Goal: Transaction & Acquisition: Purchase product/service

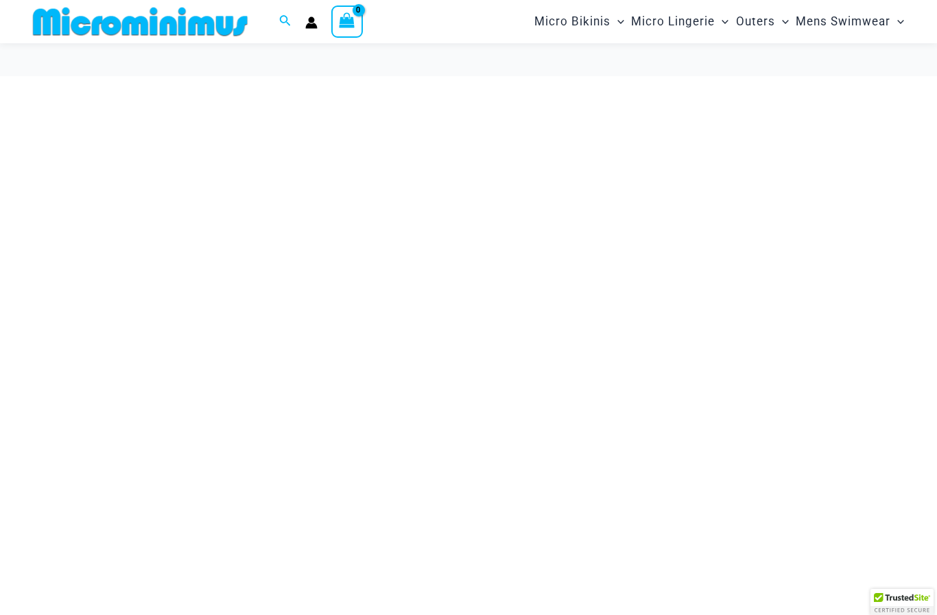
scroll to position [88, 0]
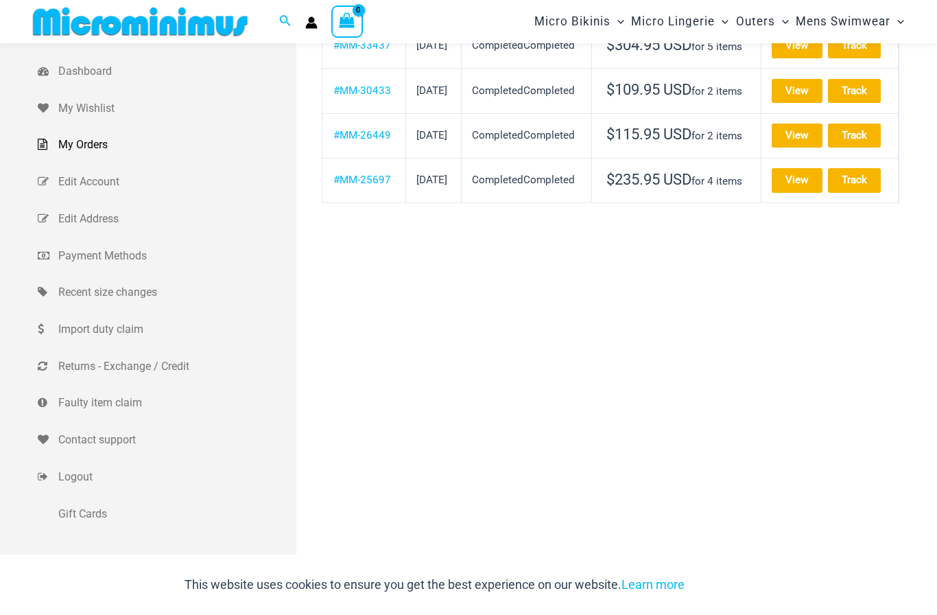
click at [368, 113] on th "#MM-30433" at bounding box center [364, 90] width 84 height 45
click at [351, 97] on link "#MM-30433" at bounding box center [362, 90] width 58 height 12
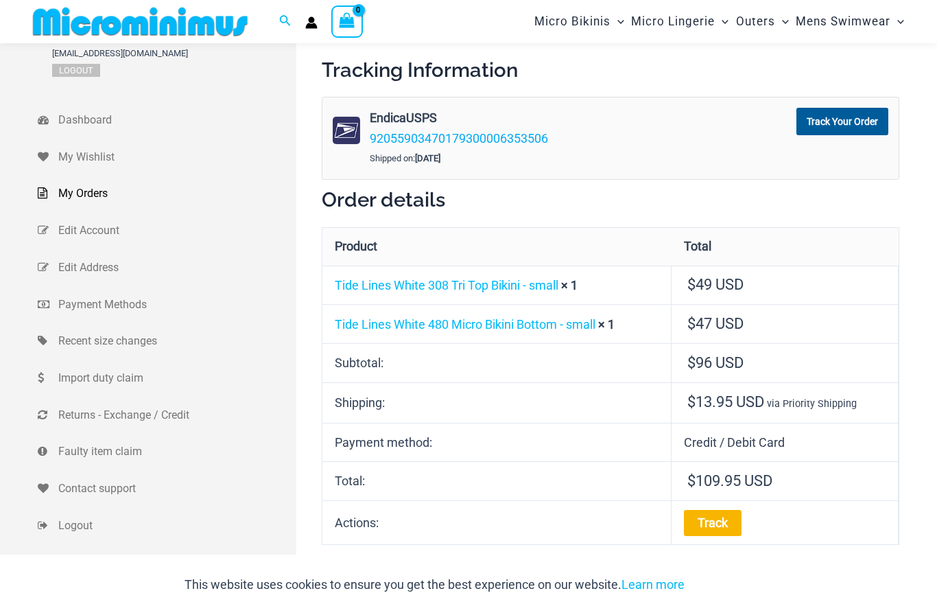
scroll to position [25, 0]
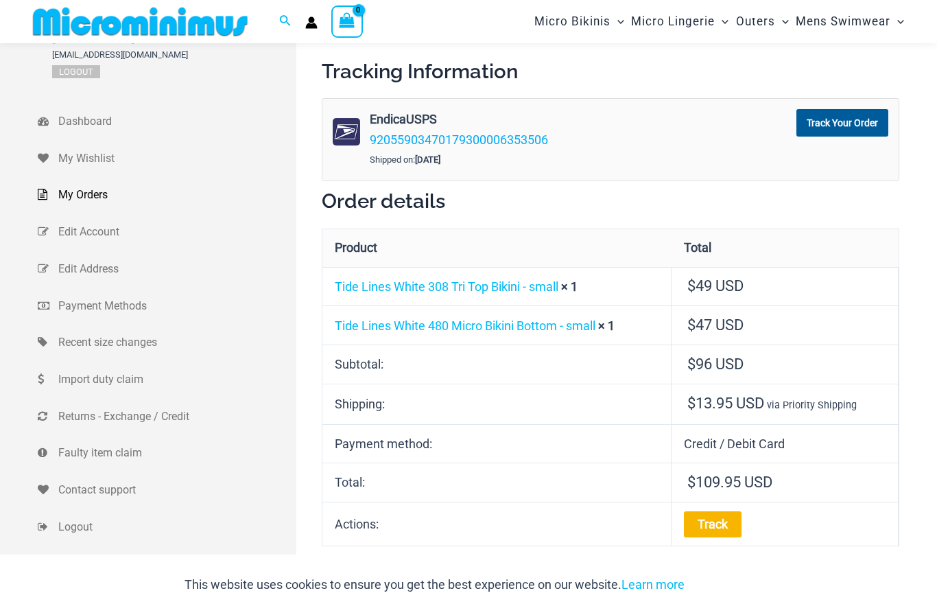
click at [485, 282] on link "Tide Lines White 308 Tri Top Bikini - small" at bounding box center [447, 286] width 224 height 14
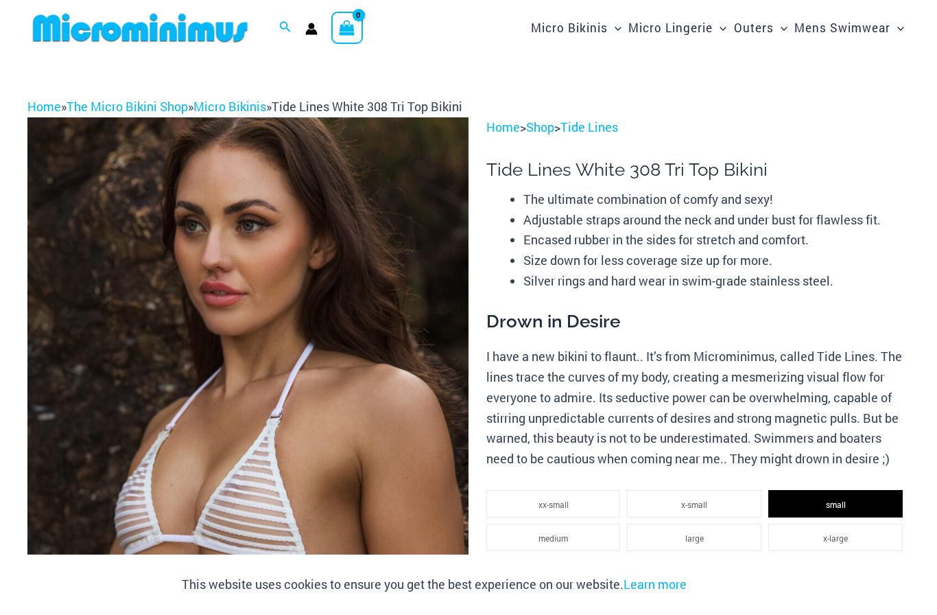
click at [331, 337] on img at bounding box center [247, 448] width 441 height 662
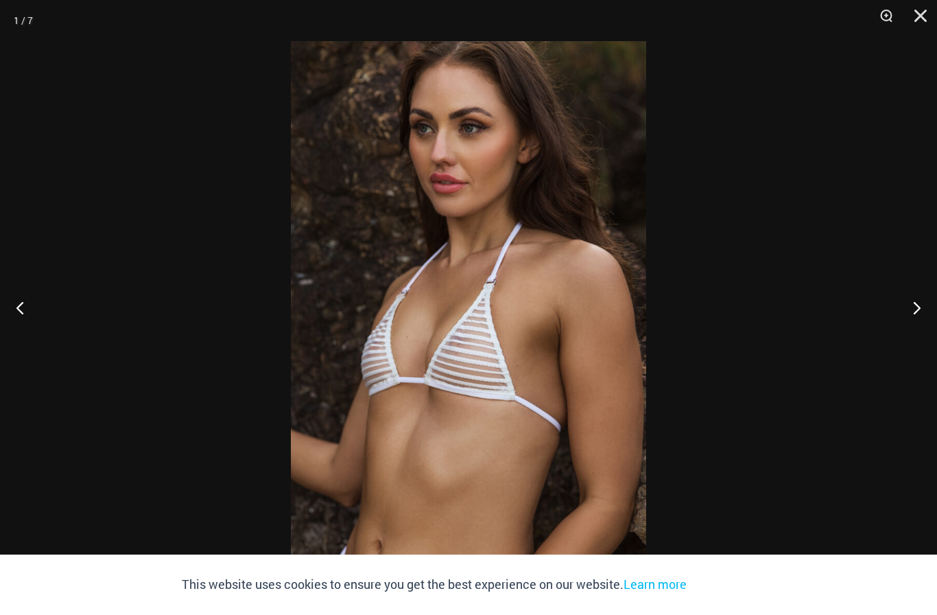
click at [919, 302] on button "Next" at bounding box center [911, 307] width 51 height 69
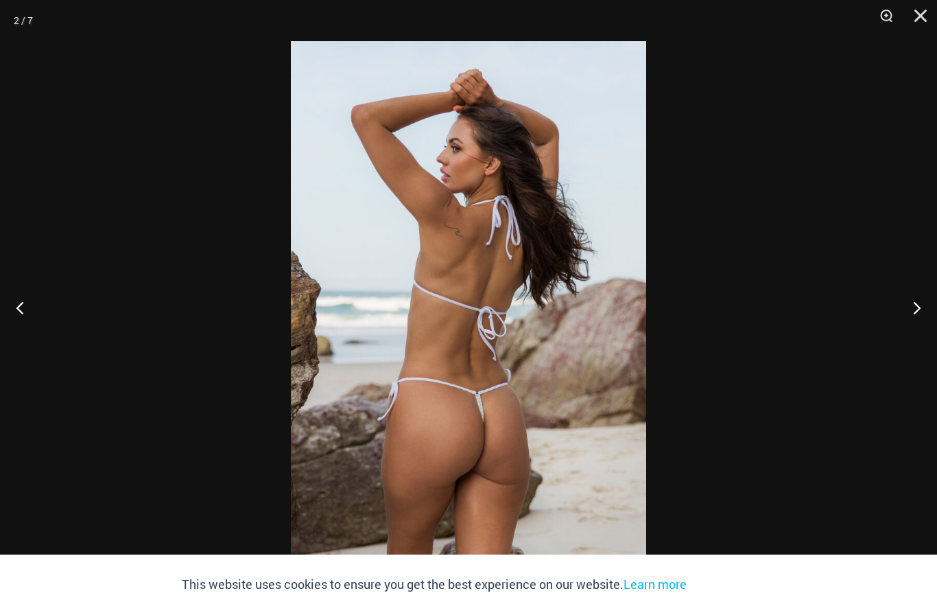
click at [912, 308] on button "Next" at bounding box center [911, 307] width 51 height 69
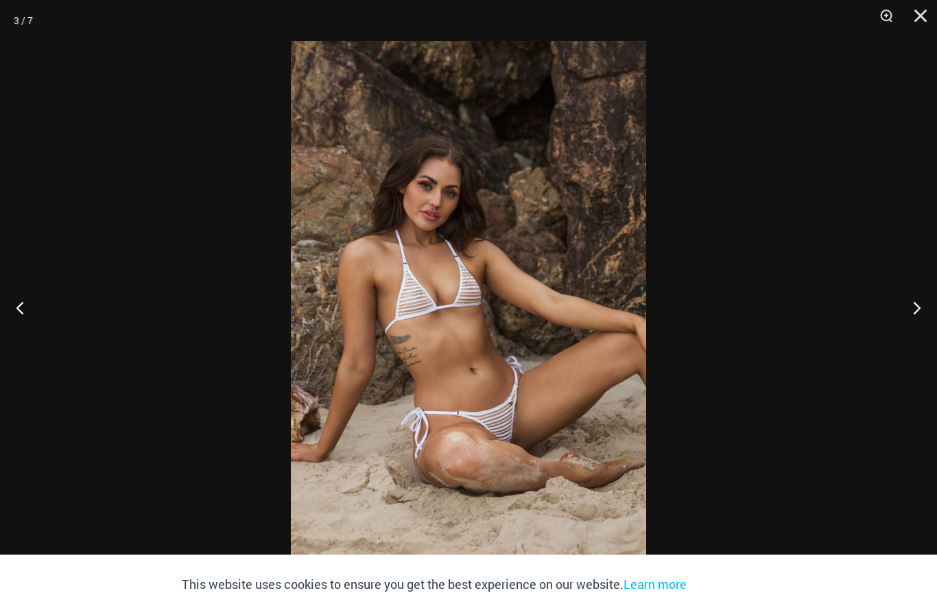
click at [909, 311] on button "Next" at bounding box center [911, 307] width 51 height 69
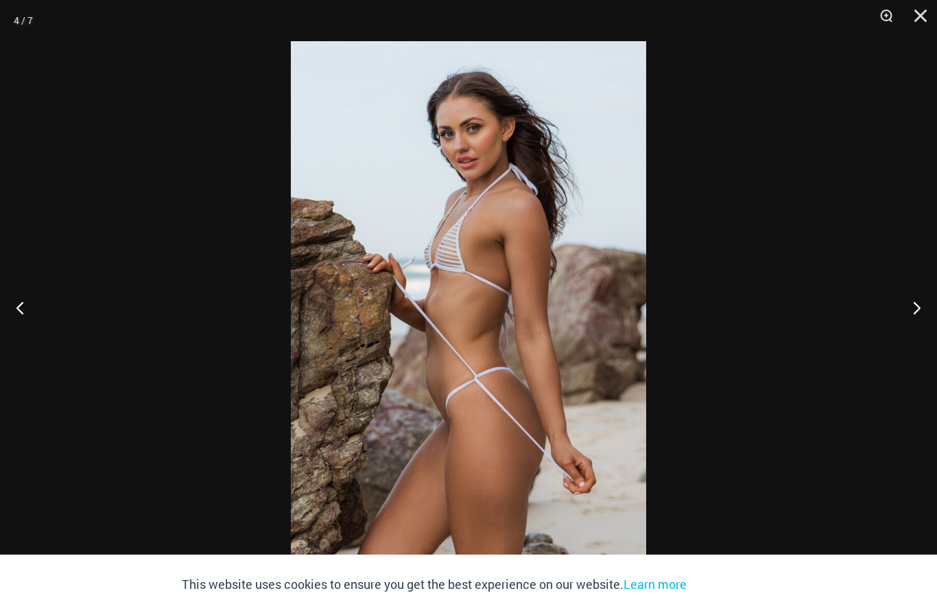
click at [916, 292] on button "Next" at bounding box center [911, 307] width 51 height 69
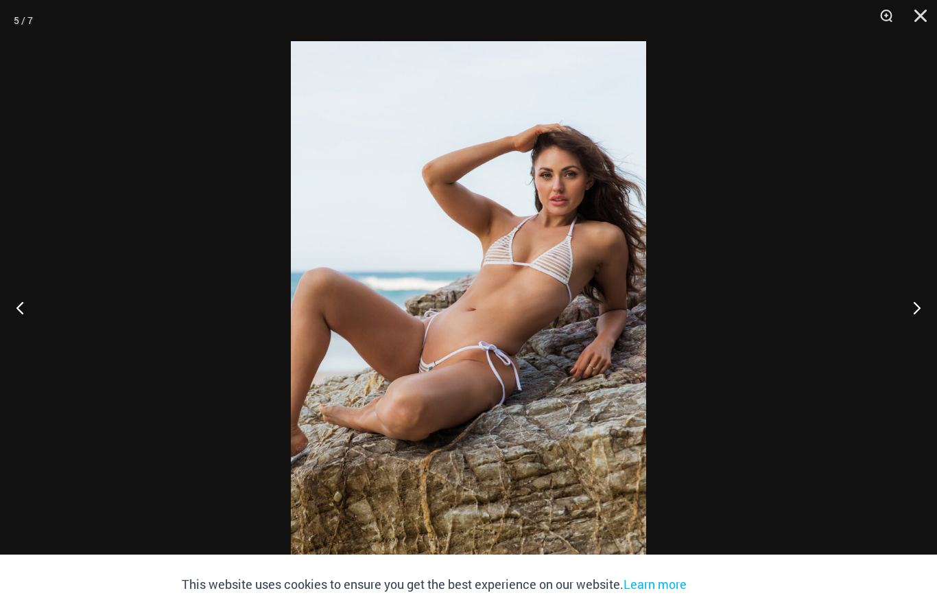
click at [923, 303] on button "Next" at bounding box center [911, 307] width 51 height 69
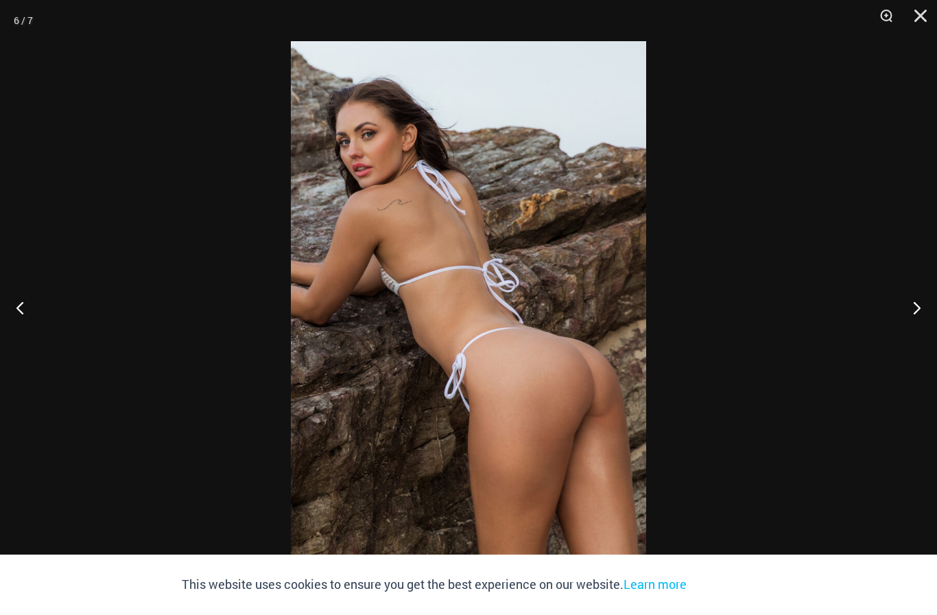
click at [924, 308] on button "Next" at bounding box center [911, 307] width 51 height 69
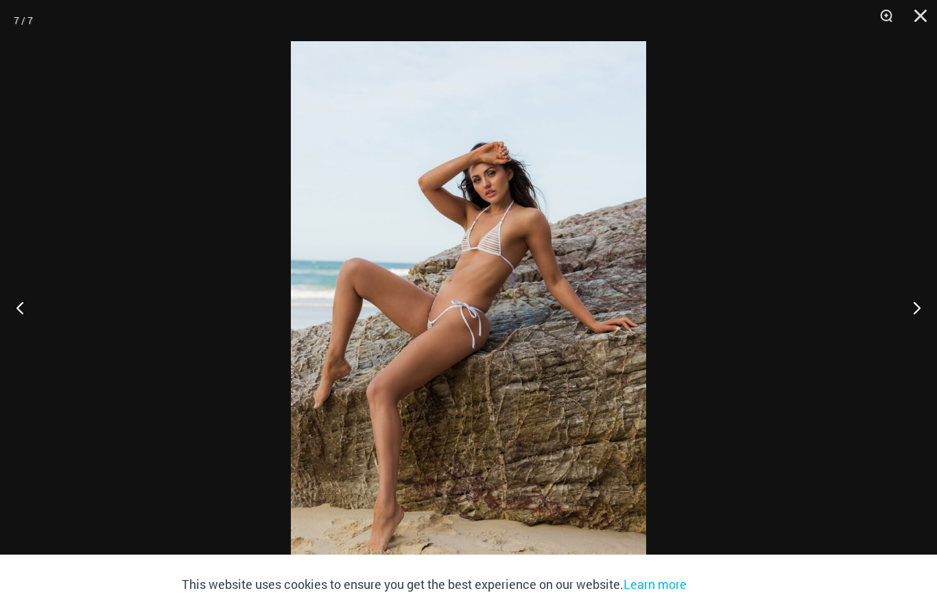
click at [915, 315] on button "Next" at bounding box center [911, 307] width 51 height 69
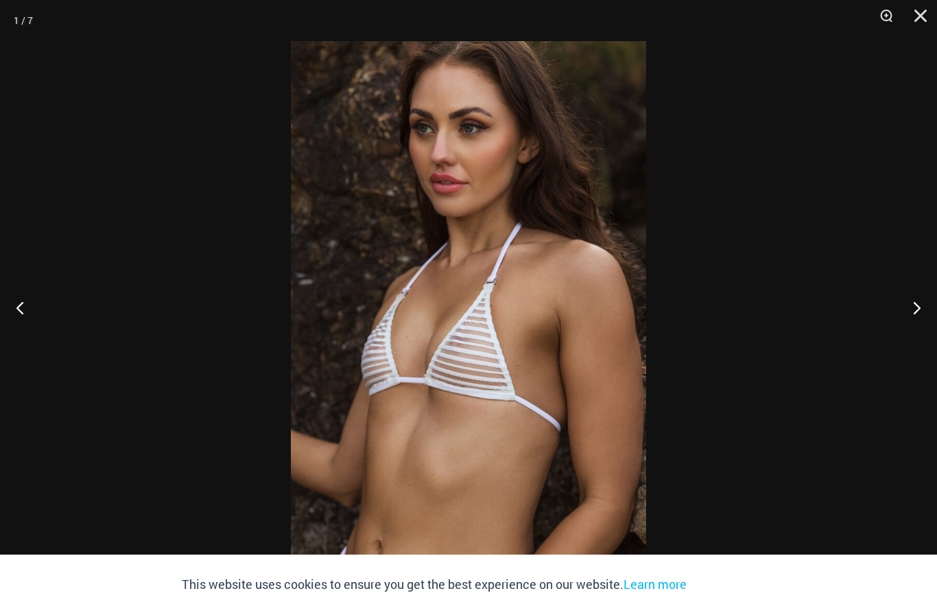
click at [920, 303] on button "Next" at bounding box center [911, 307] width 51 height 69
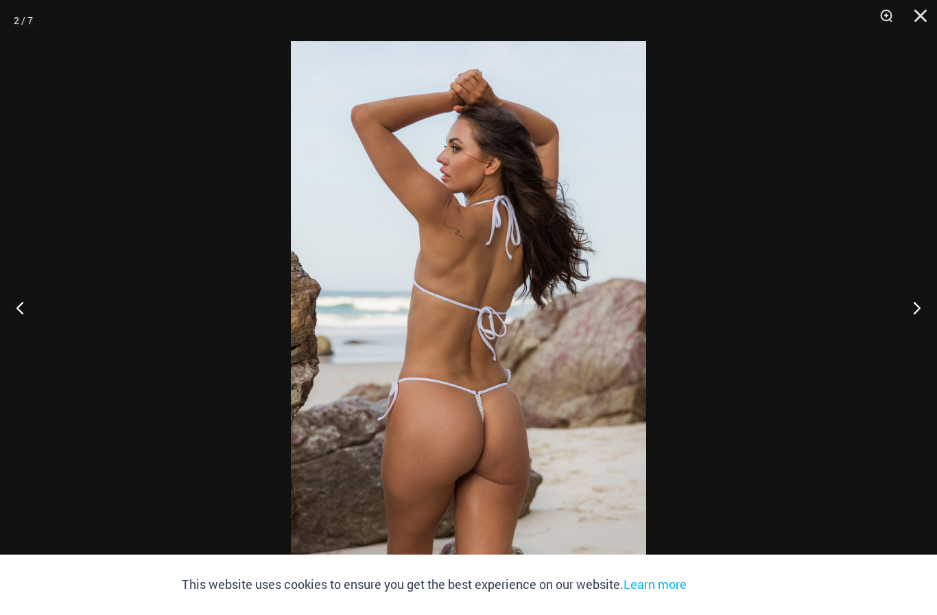
click at [921, 296] on button "Next" at bounding box center [911, 307] width 51 height 69
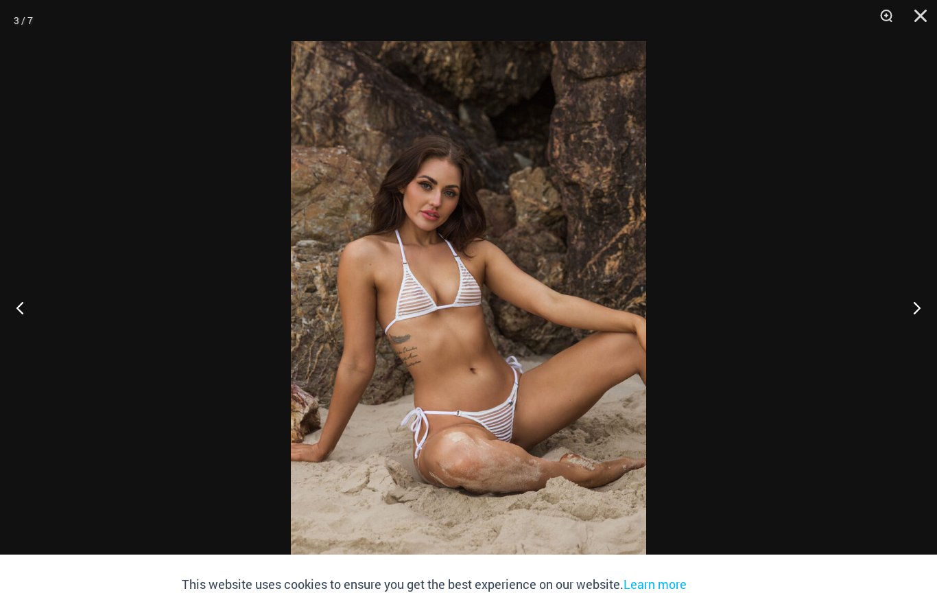
click at [930, 289] on button "Next" at bounding box center [911, 307] width 51 height 69
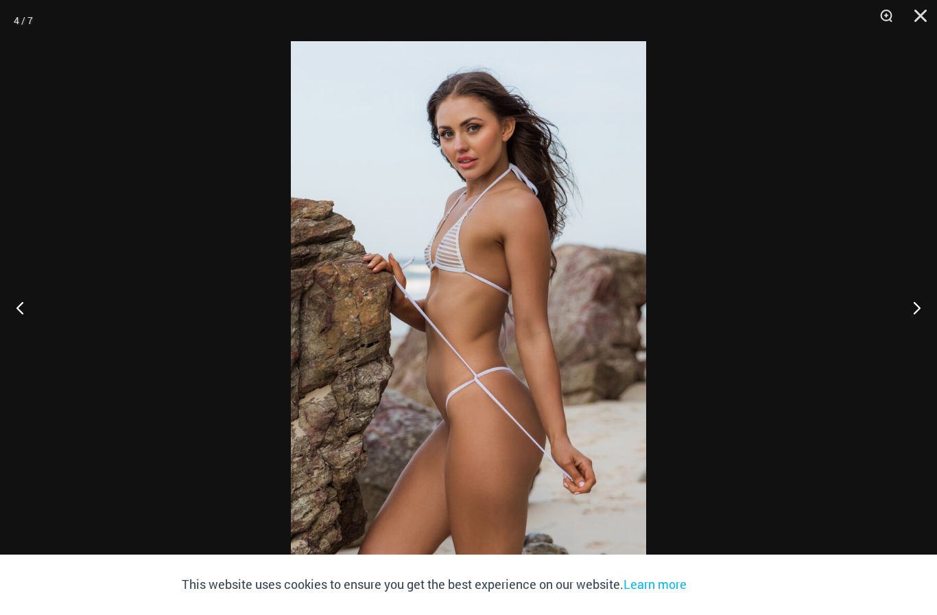
click at [911, 307] on button "Next" at bounding box center [911, 307] width 51 height 69
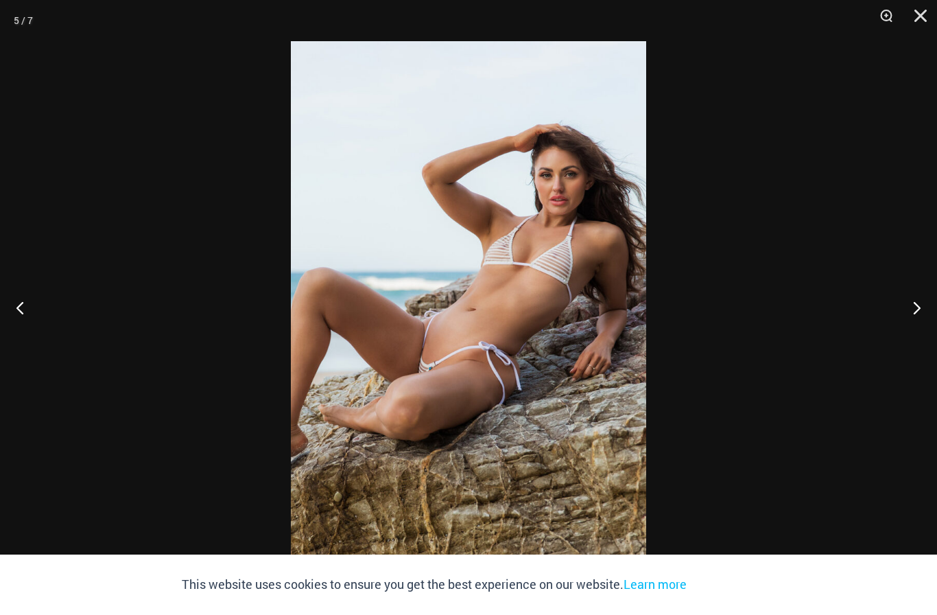
click at [916, 309] on button "Next" at bounding box center [911, 307] width 51 height 69
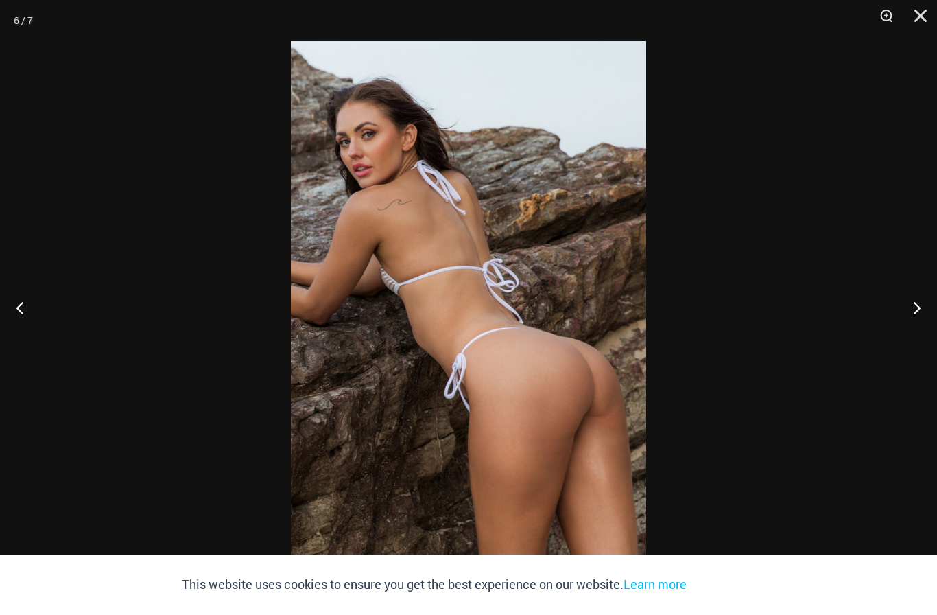
click at [912, 311] on button "Next" at bounding box center [911, 307] width 51 height 69
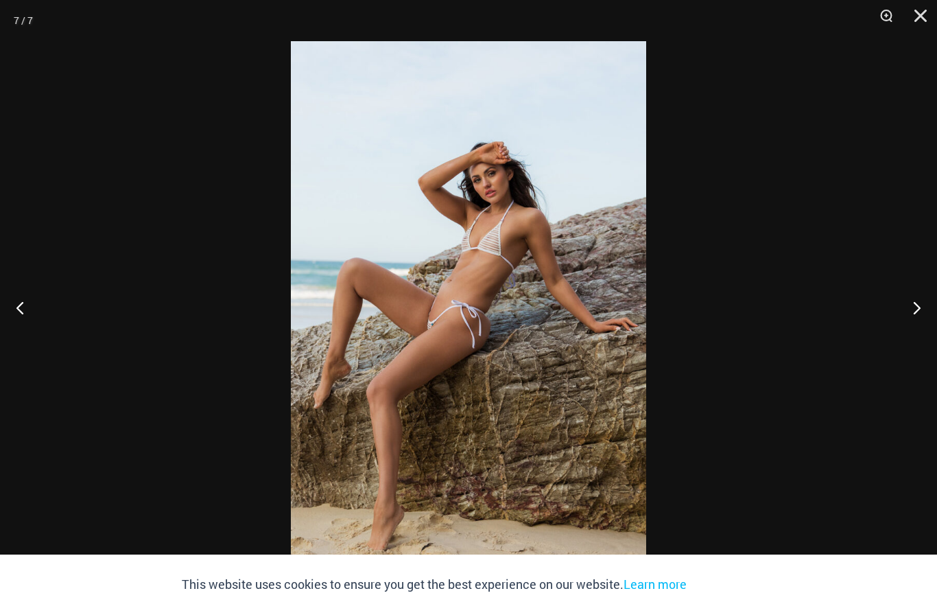
click at [912, 322] on button "Next" at bounding box center [911, 307] width 51 height 69
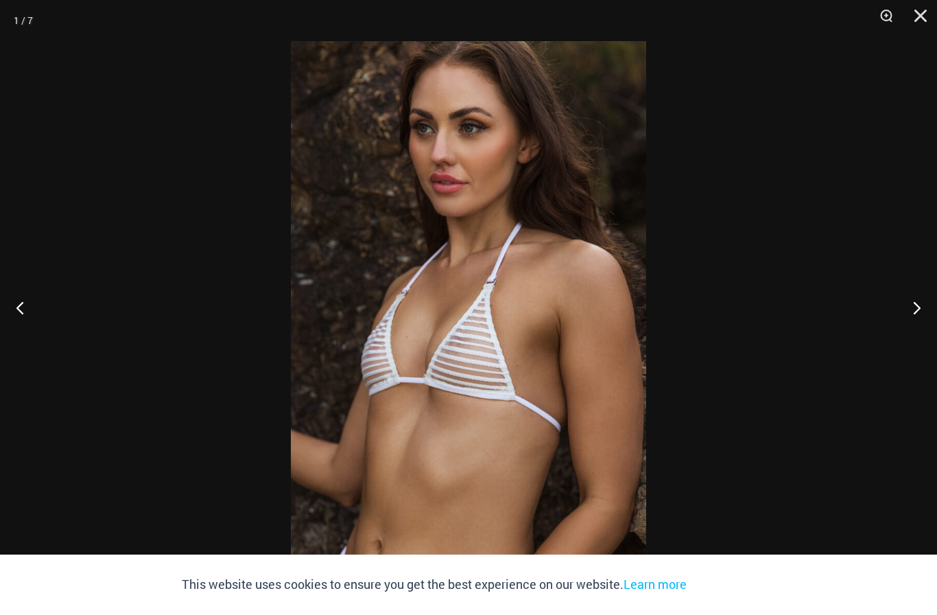
click at [914, 320] on button "Next" at bounding box center [911, 307] width 51 height 69
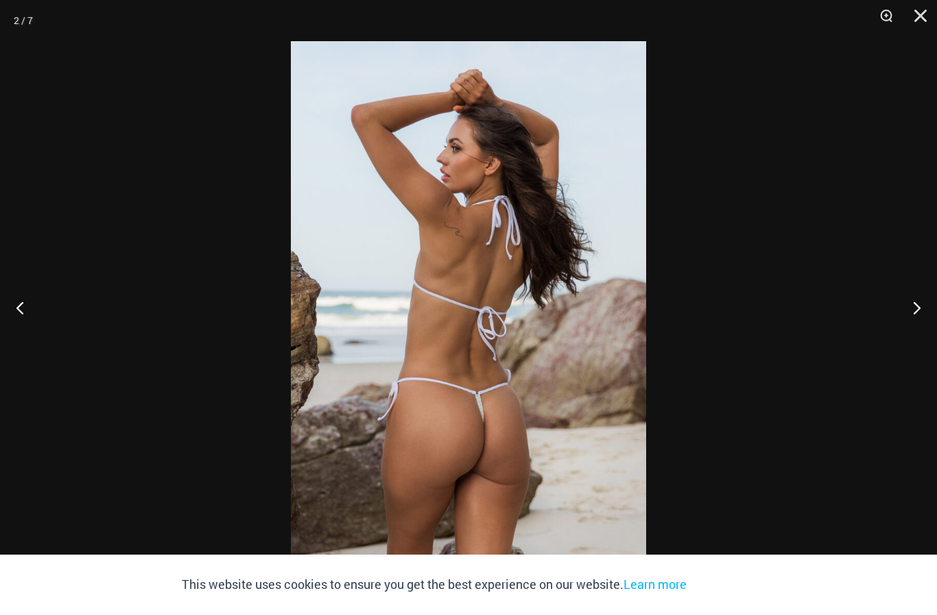
click at [914, 305] on button "Next" at bounding box center [911, 307] width 51 height 69
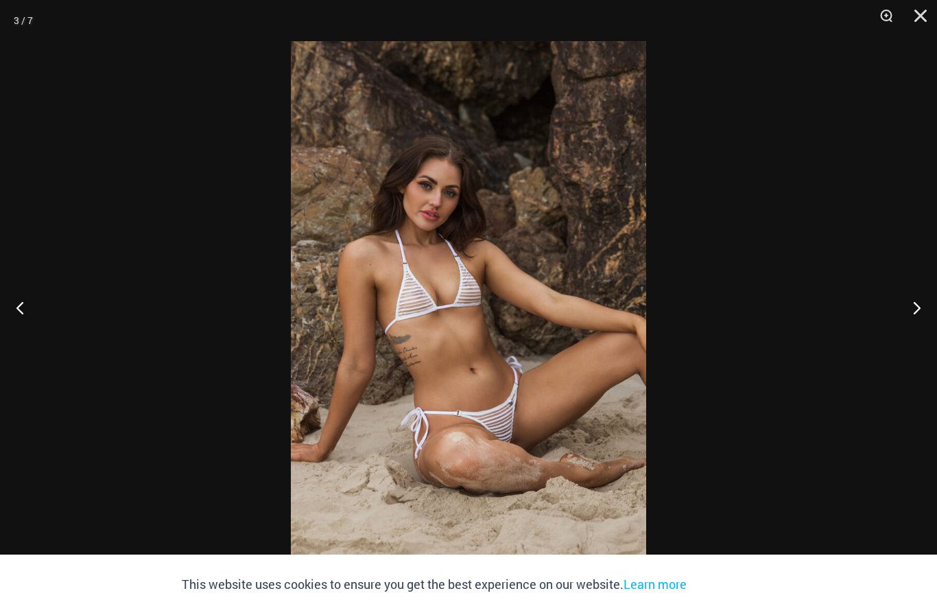
click at [928, 313] on button "Next" at bounding box center [911, 307] width 51 height 69
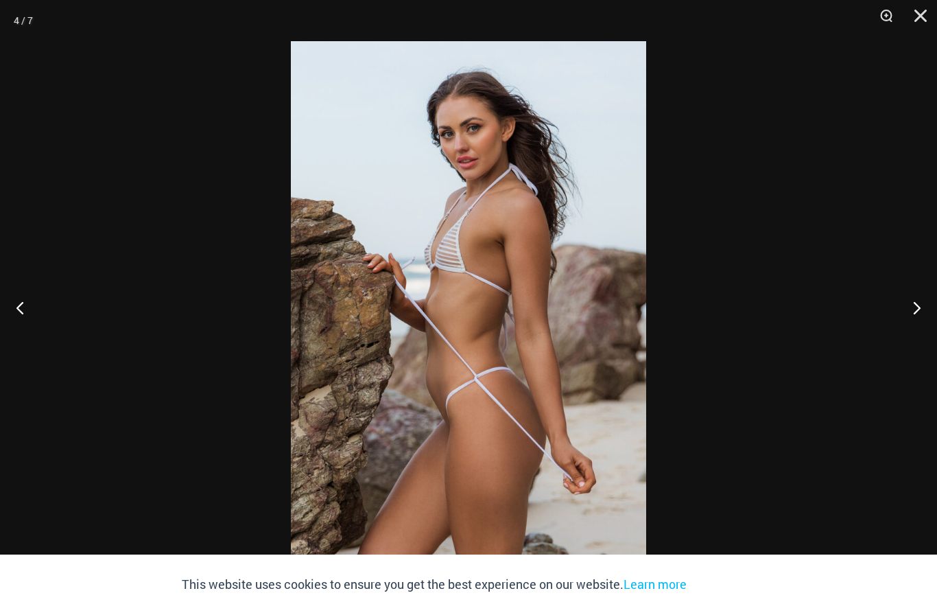
click at [921, 300] on button "Next" at bounding box center [911, 307] width 51 height 69
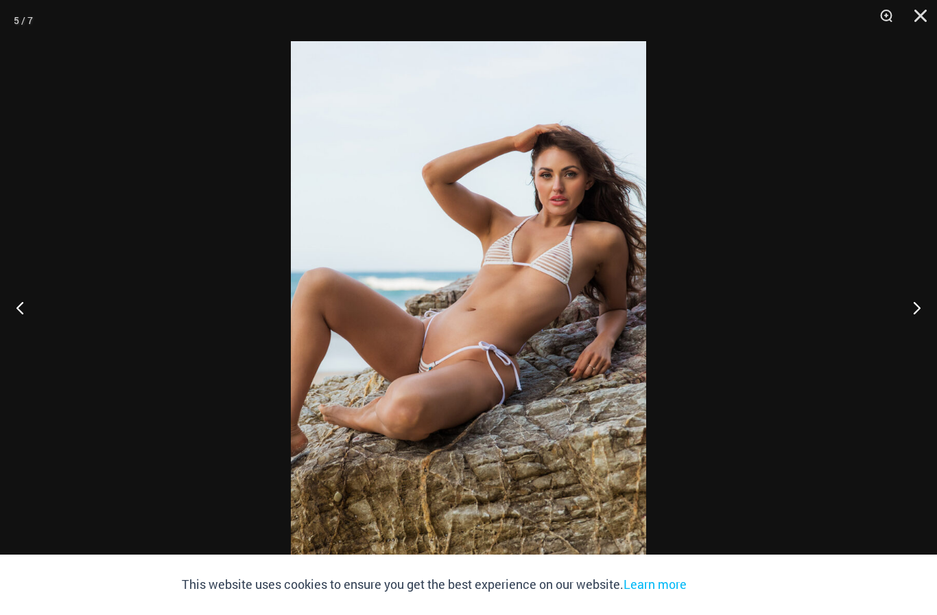
click at [914, 309] on button "Next" at bounding box center [911, 307] width 51 height 69
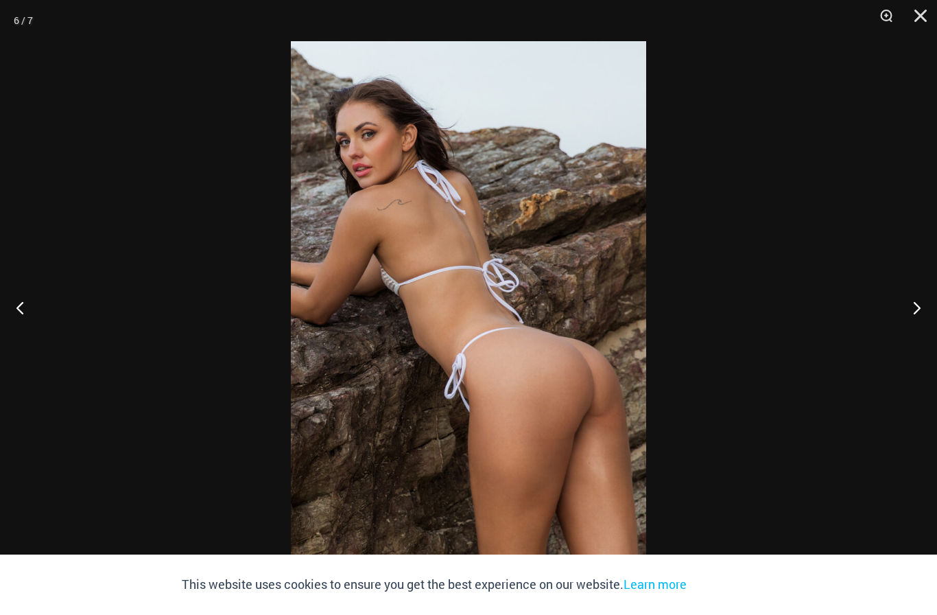
click at [906, 305] on button "Next" at bounding box center [911, 307] width 51 height 69
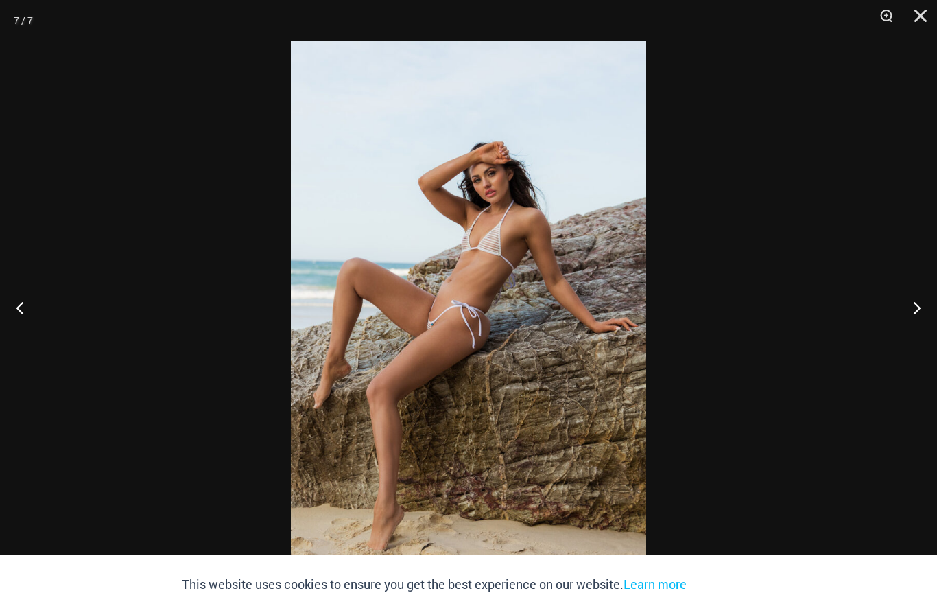
click at [932, 15] on button "Close" at bounding box center [916, 20] width 34 height 41
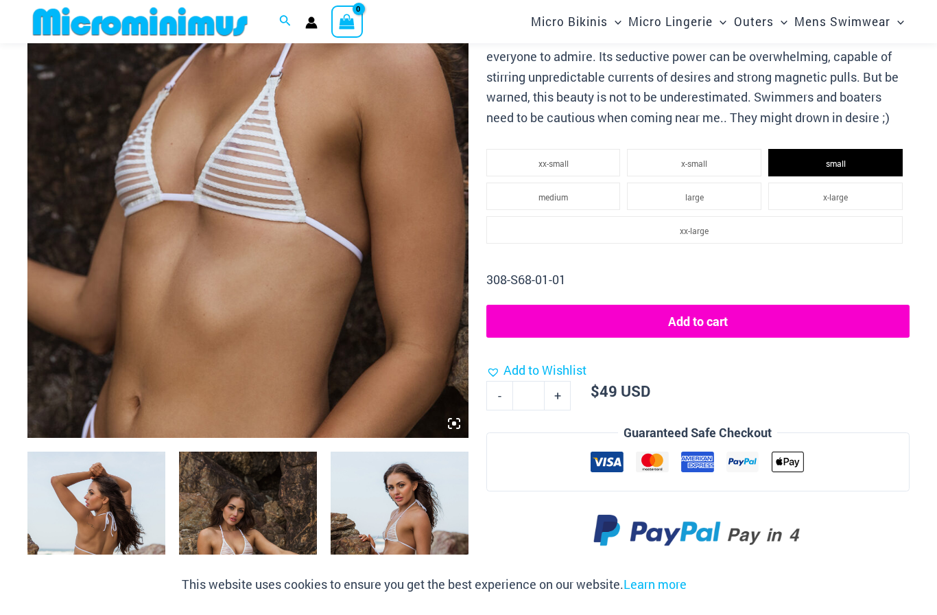
scroll to position [329, 0]
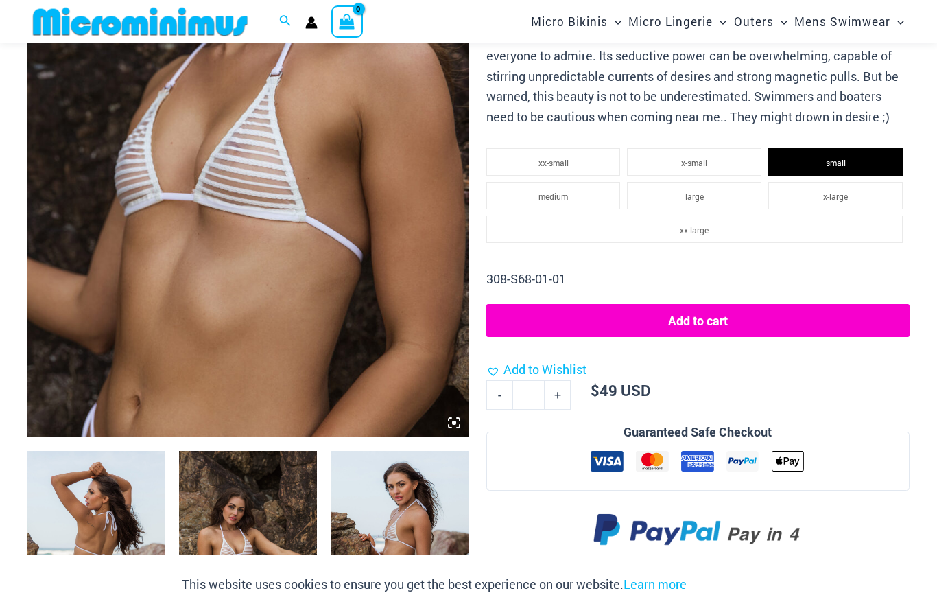
click at [569, 154] on li "xx-small" at bounding box center [553, 161] width 134 height 27
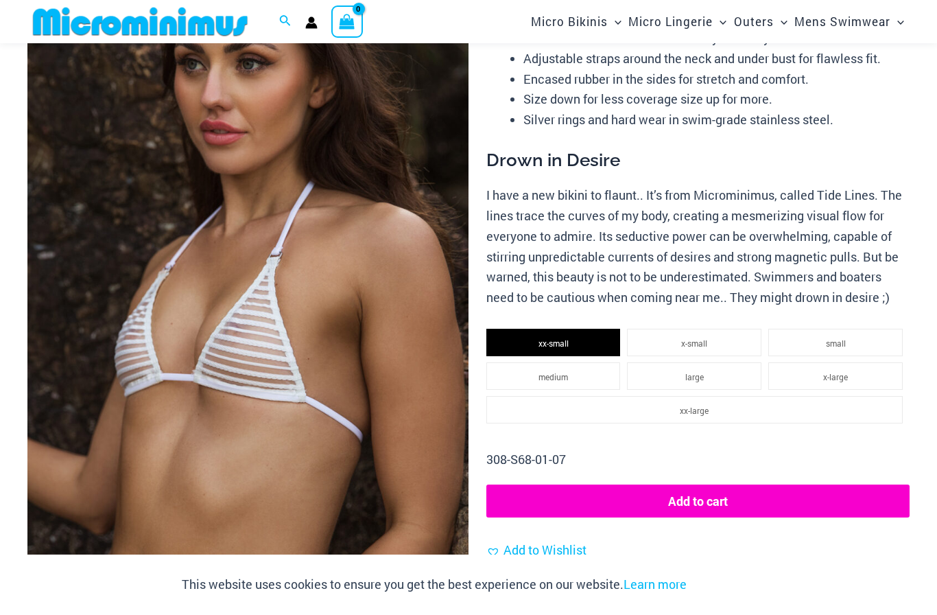
scroll to position [0, 0]
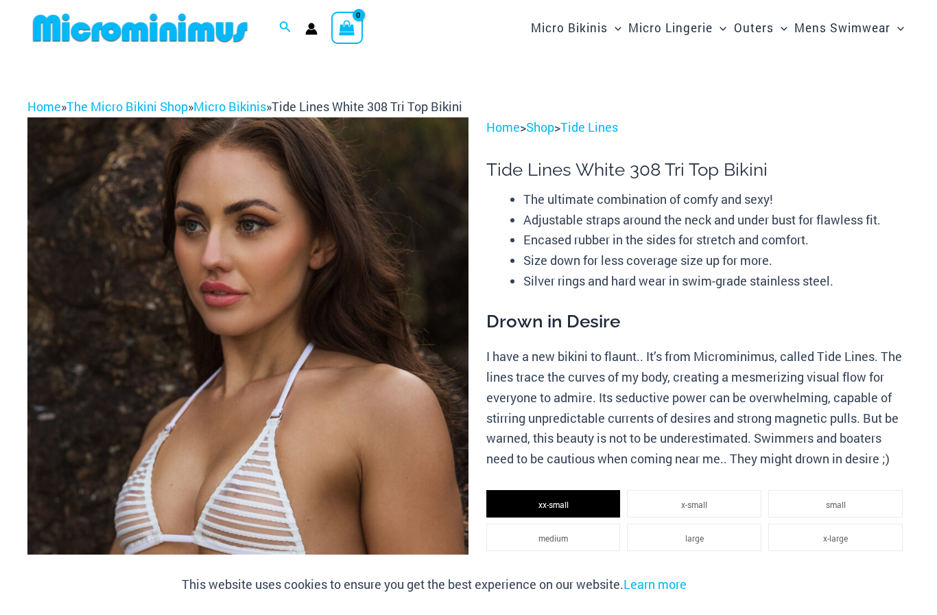
click at [607, 131] on link "Tide Lines" at bounding box center [589, 127] width 58 height 16
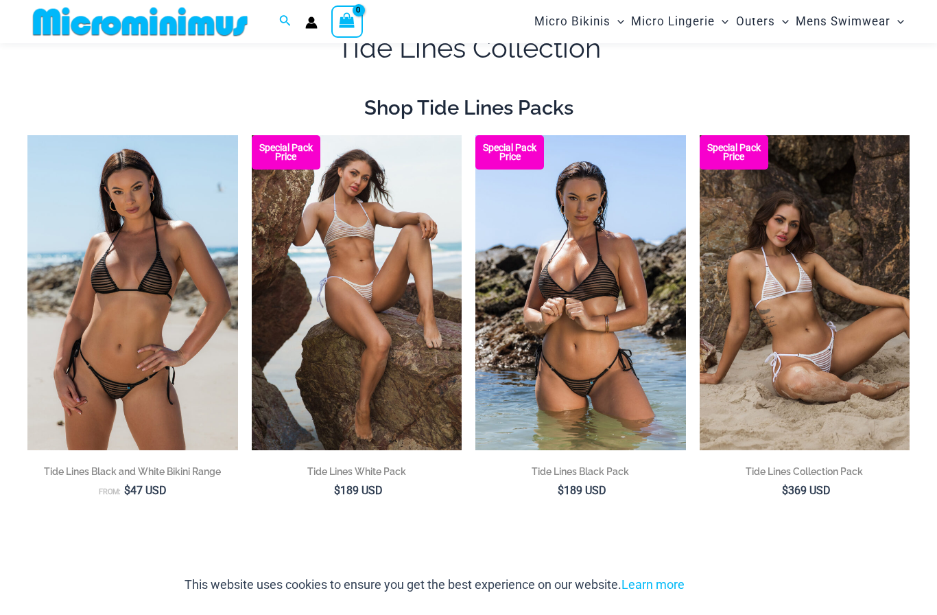
scroll to position [35, 0]
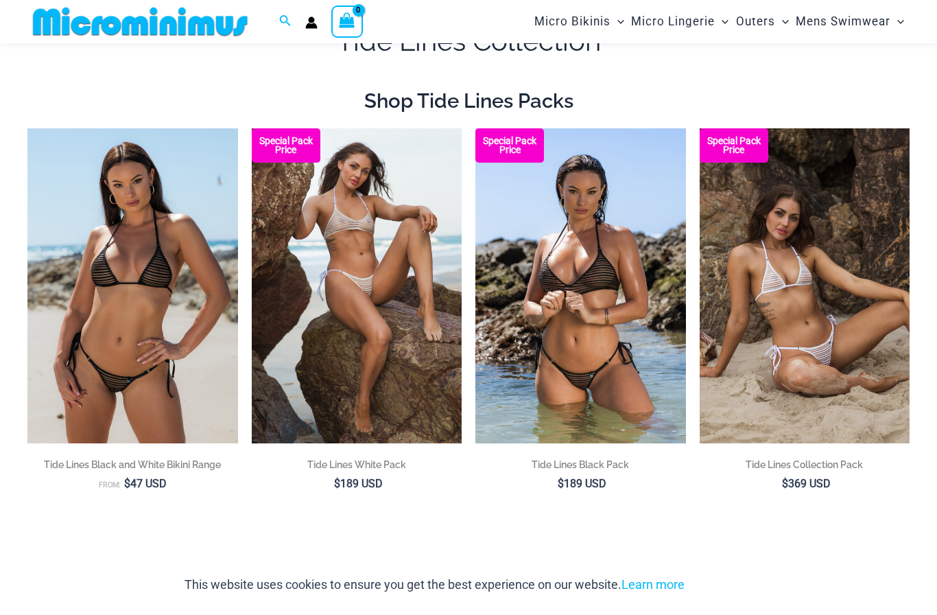
click at [27, 128] on img at bounding box center [27, 128] width 0 height 0
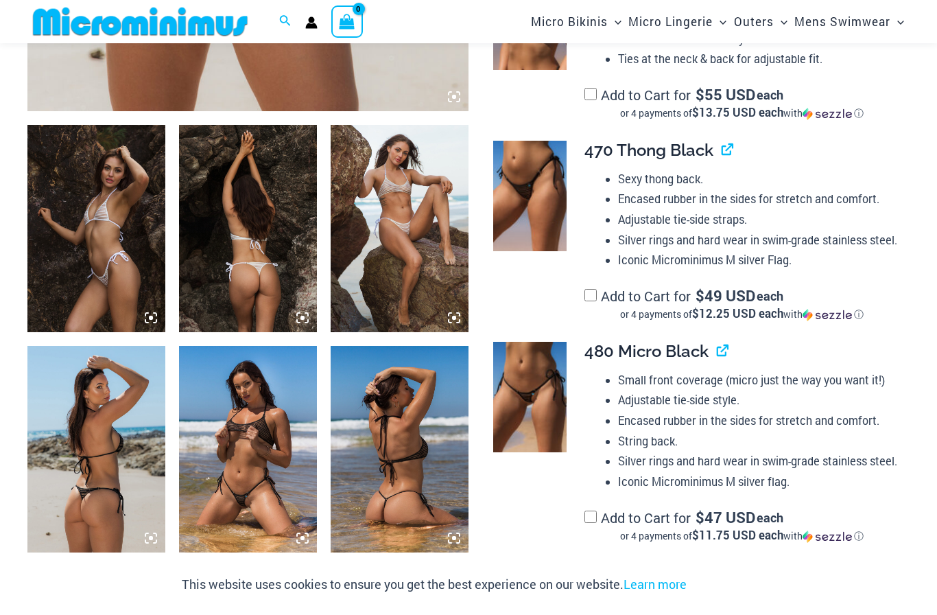
scroll to position [654, 0]
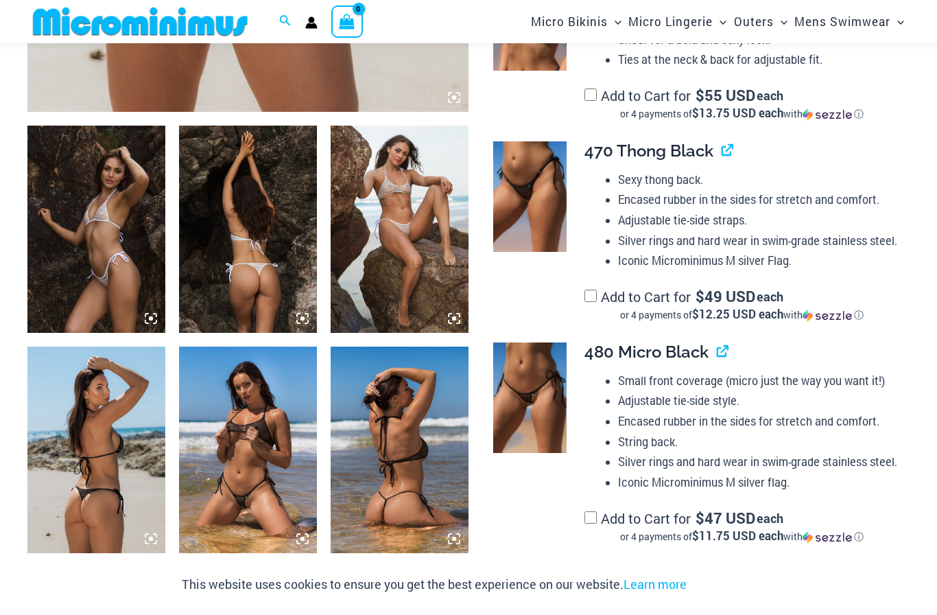
click at [92, 460] on img at bounding box center [96, 449] width 138 height 206
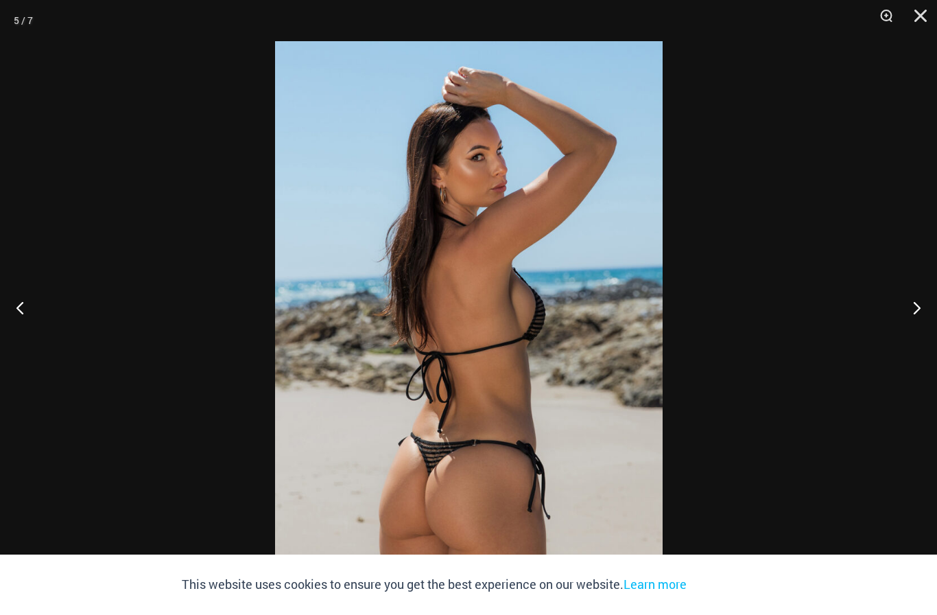
click at [931, 7] on button "Close" at bounding box center [916, 20] width 34 height 41
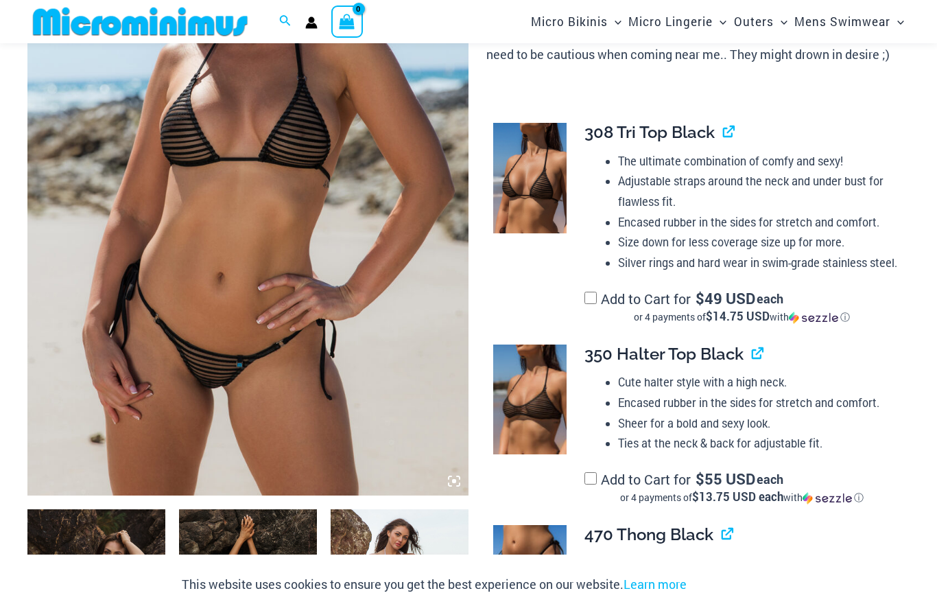
scroll to position [279, 0]
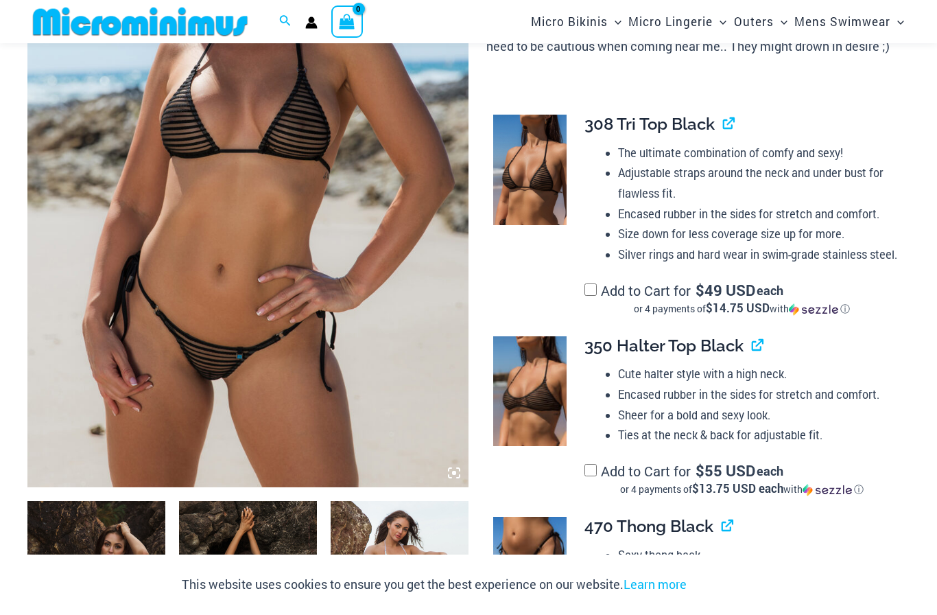
click at [604, 282] on label "Add to Cart for $ 49 USD each or 4 payments of $14.75 USD with ⓘ" at bounding box center [742, 298] width 314 height 34
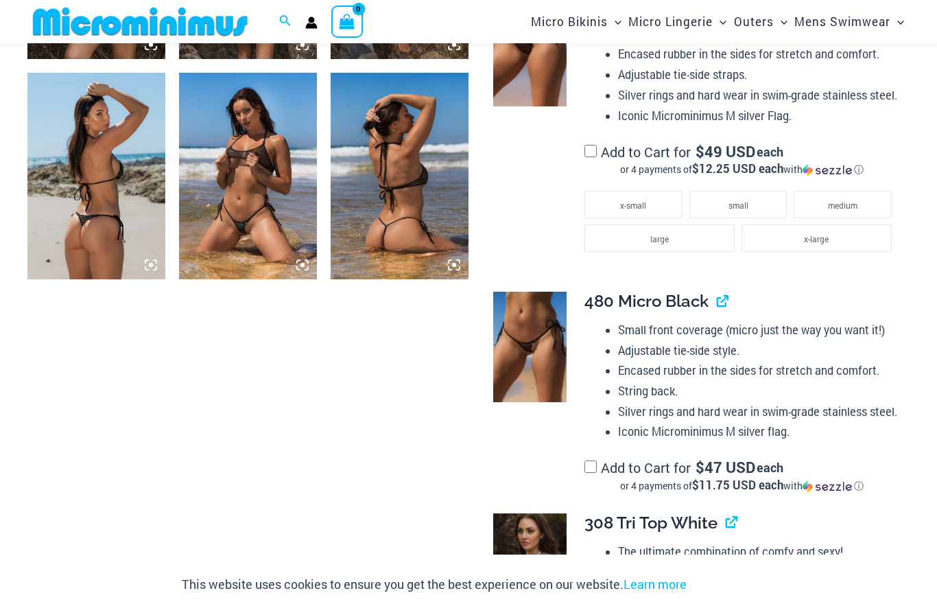
scroll to position [930, 0]
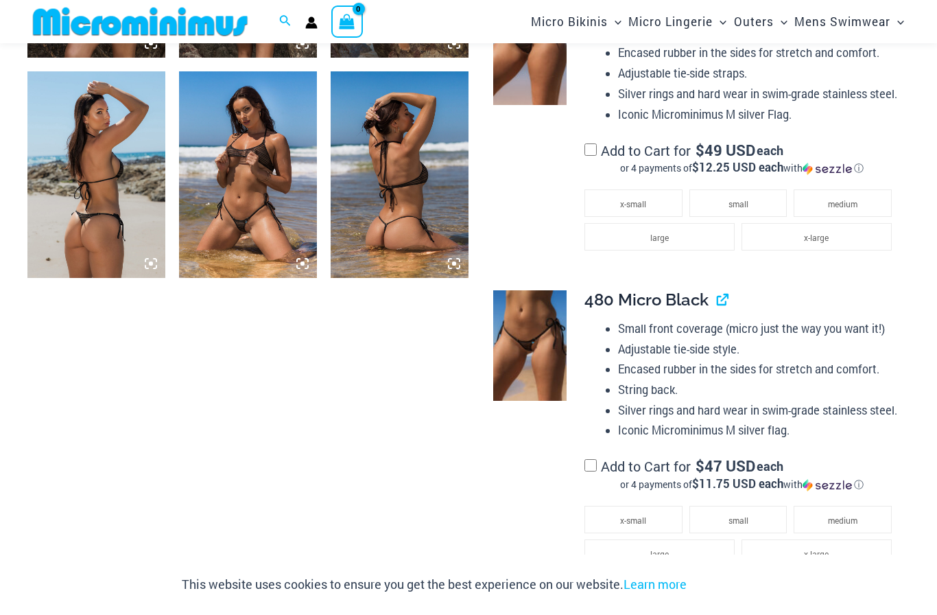
click at [768, 506] on li "small" at bounding box center [738, 519] width 98 height 27
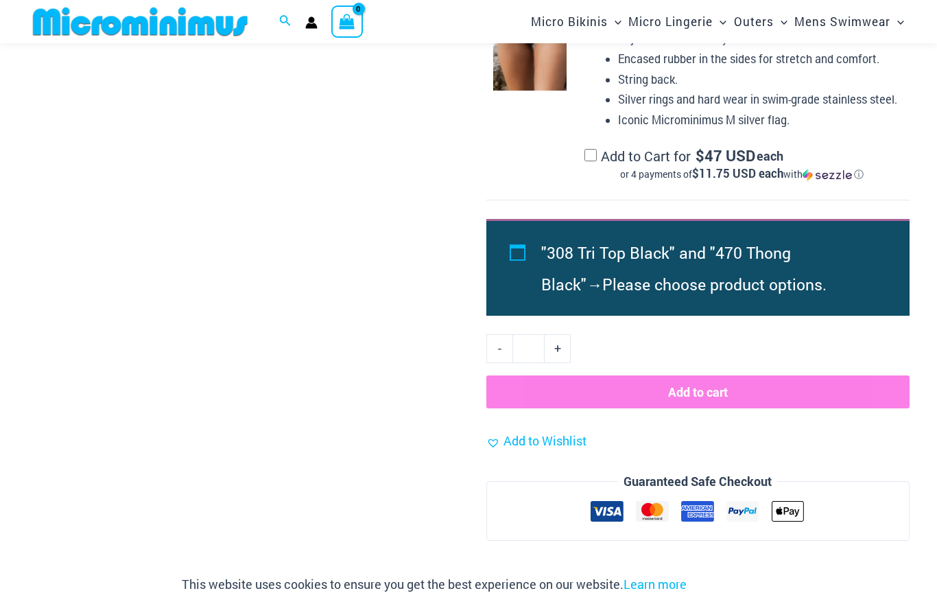
scroll to position [2217, 0]
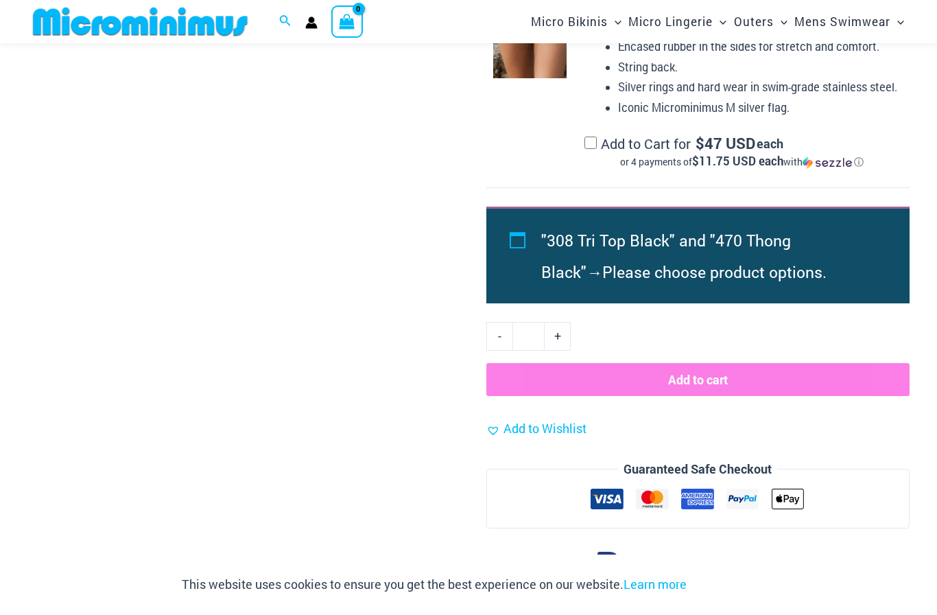
click at [724, 363] on button "Add to cart" at bounding box center [697, 379] width 423 height 33
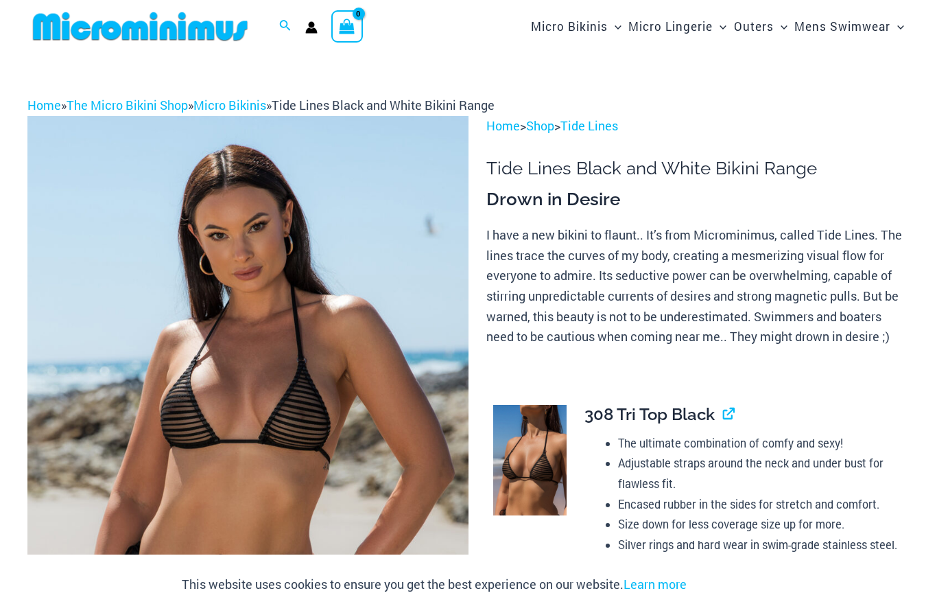
scroll to position [0, 0]
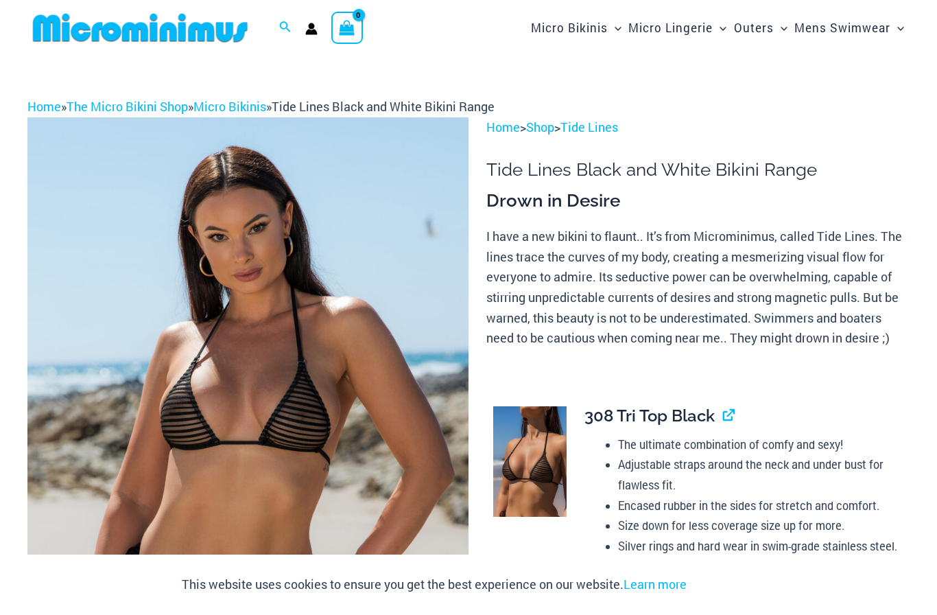
click at [614, 126] on link "Tide Lines" at bounding box center [589, 127] width 58 height 16
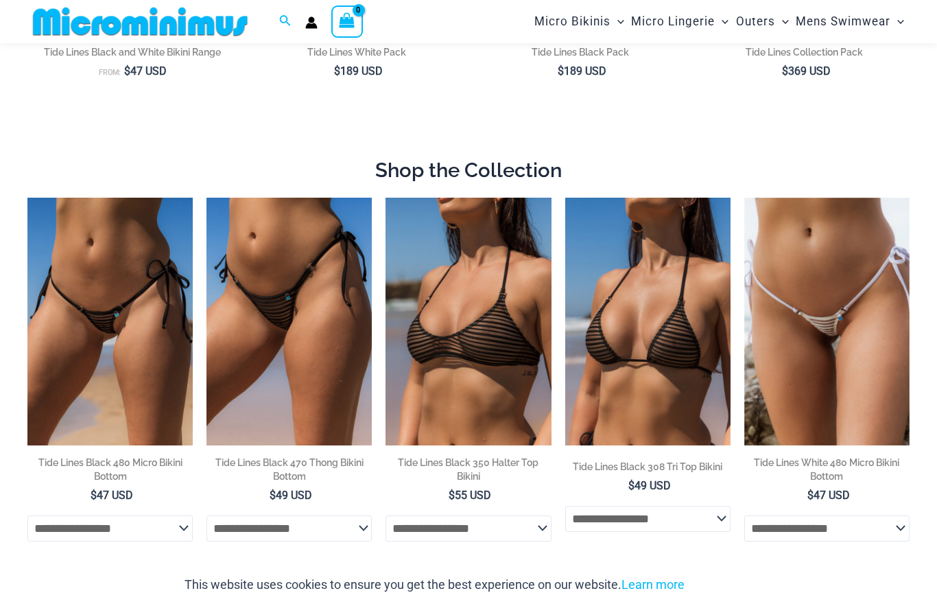
scroll to position [446, 0]
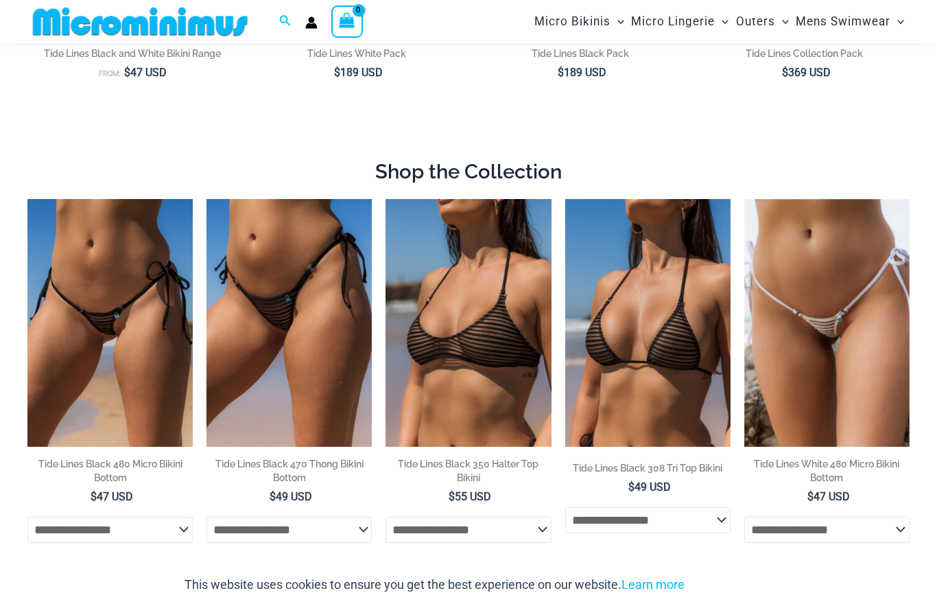
click at [565, 199] on img at bounding box center [565, 199] width 0 height 0
click at [711, 507] on select "**********" at bounding box center [647, 520] width 165 height 26
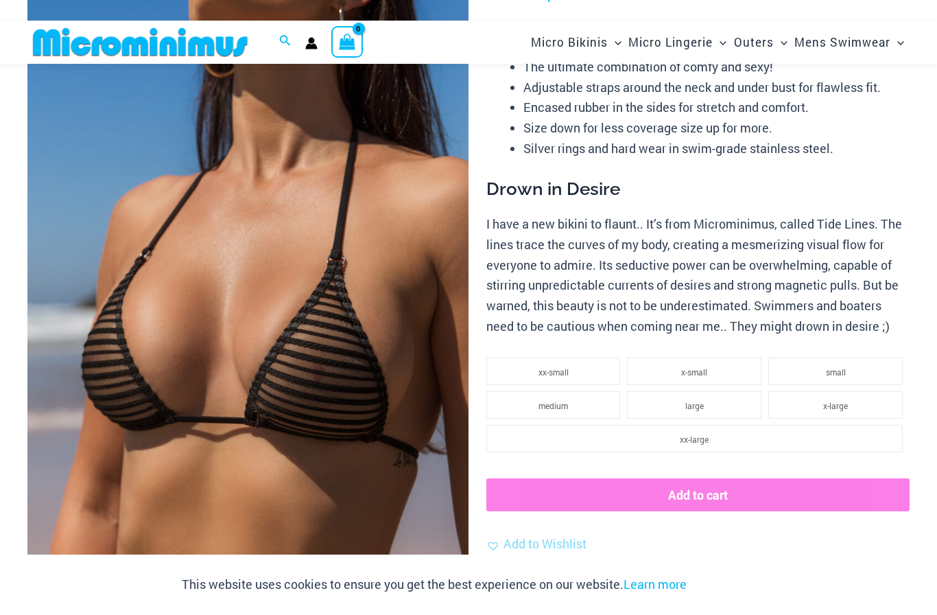
scroll to position [152, 0]
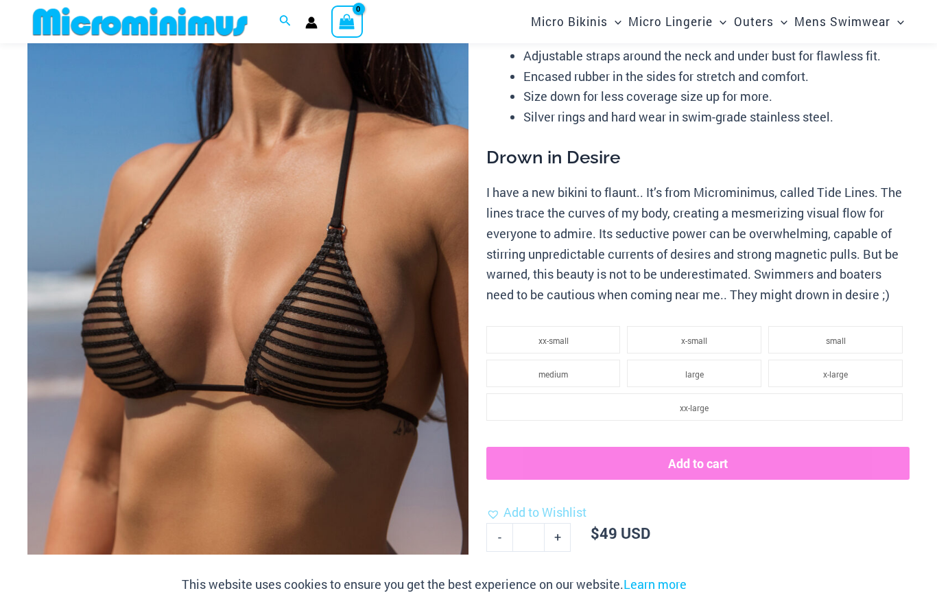
click at [847, 327] on li "small" at bounding box center [835, 339] width 134 height 27
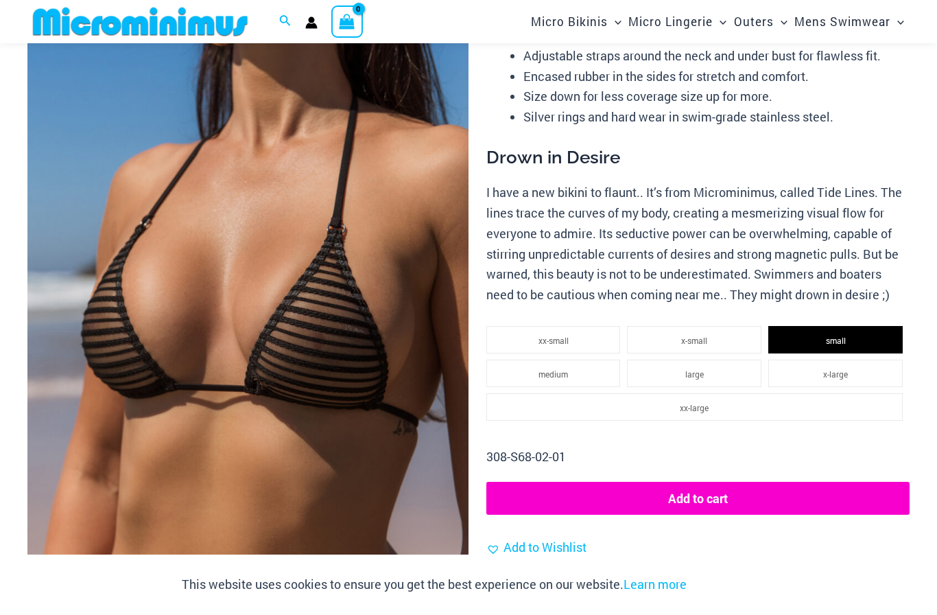
click at [710, 483] on button "Add to cart" at bounding box center [697, 498] width 423 height 33
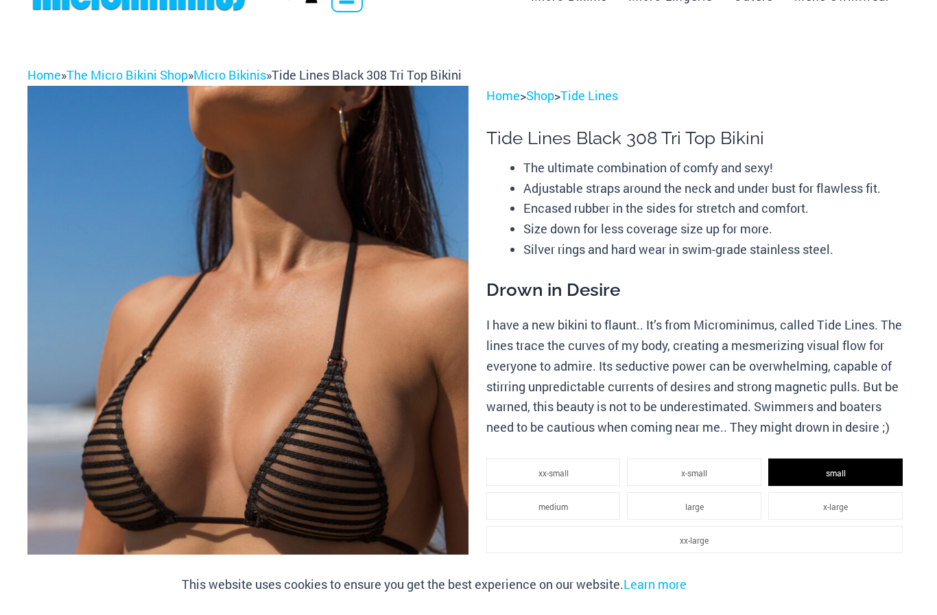
scroll to position [0, 0]
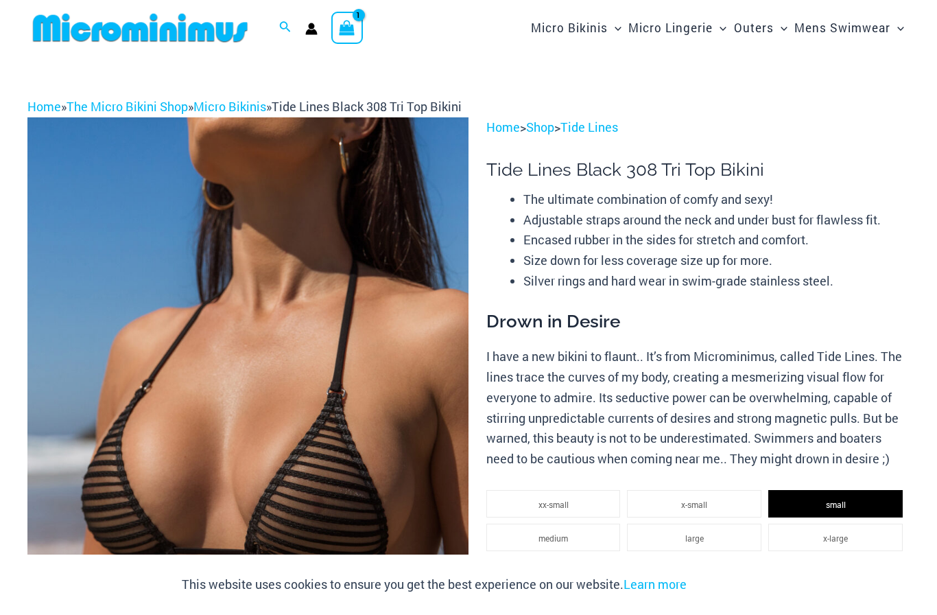
click at [609, 128] on link "Tide Lines" at bounding box center [589, 127] width 58 height 16
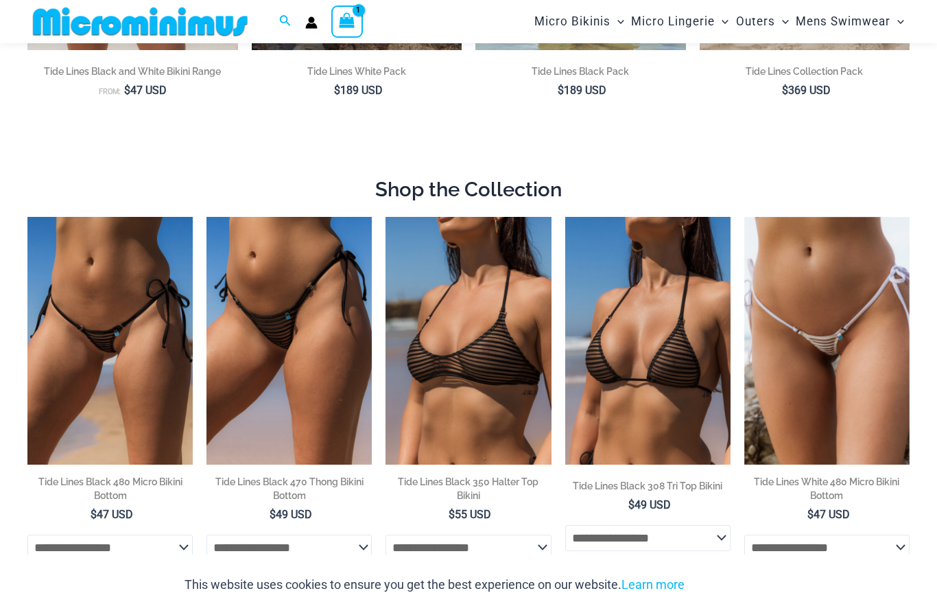
scroll to position [429, 0]
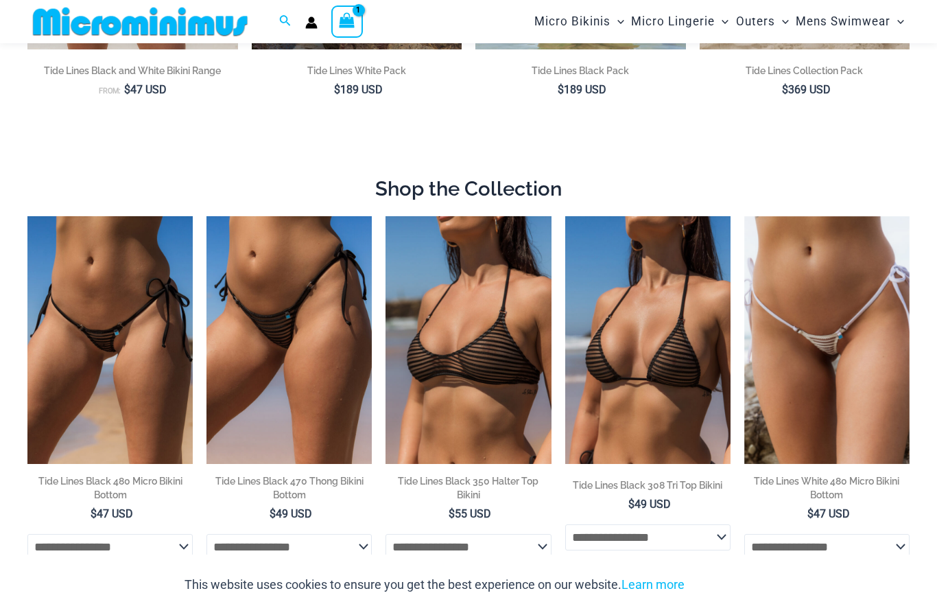
click at [27, 216] on img at bounding box center [27, 216] width 0 height 0
click at [206, 216] on img at bounding box center [206, 216] width 0 height 0
click at [27, 216] on img at bounding box center [27, 216] width 0 height 0
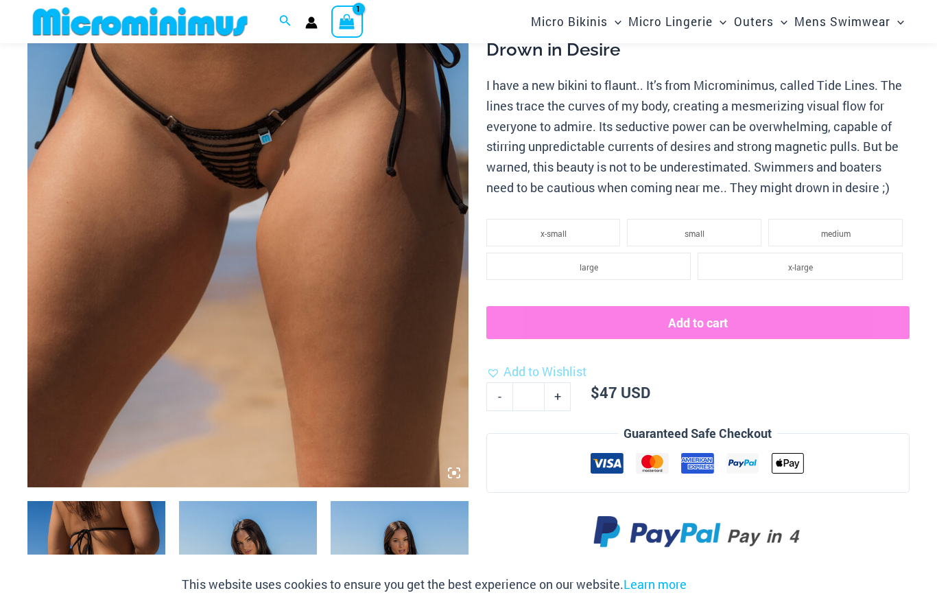
scroll to position [279, 0]
click at [711, 225] on li "small" at bounding box center [694, 233] width 134 height 27
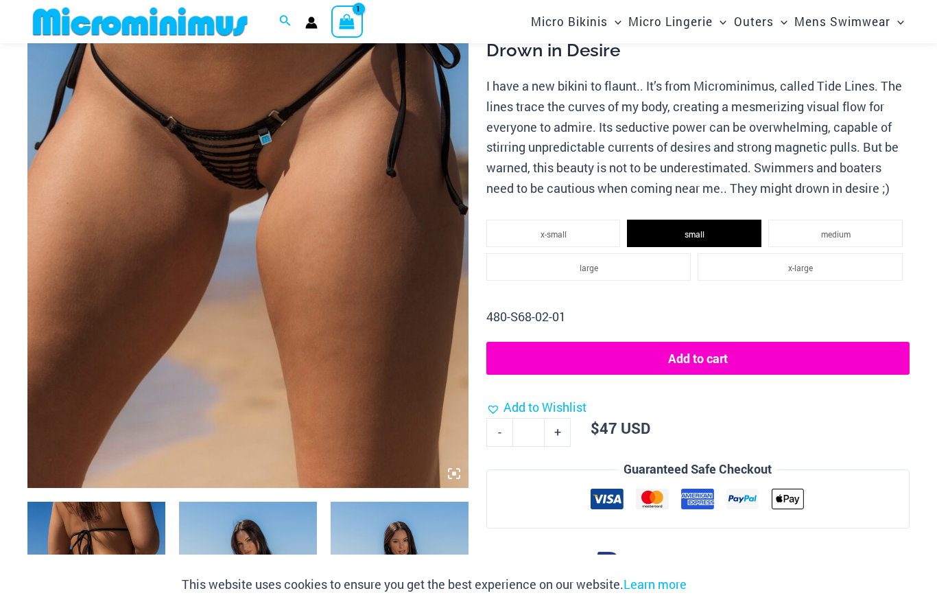
click at [718, 342] on button "Add to cart" at bounding box center [697, 358] width 423 height 33
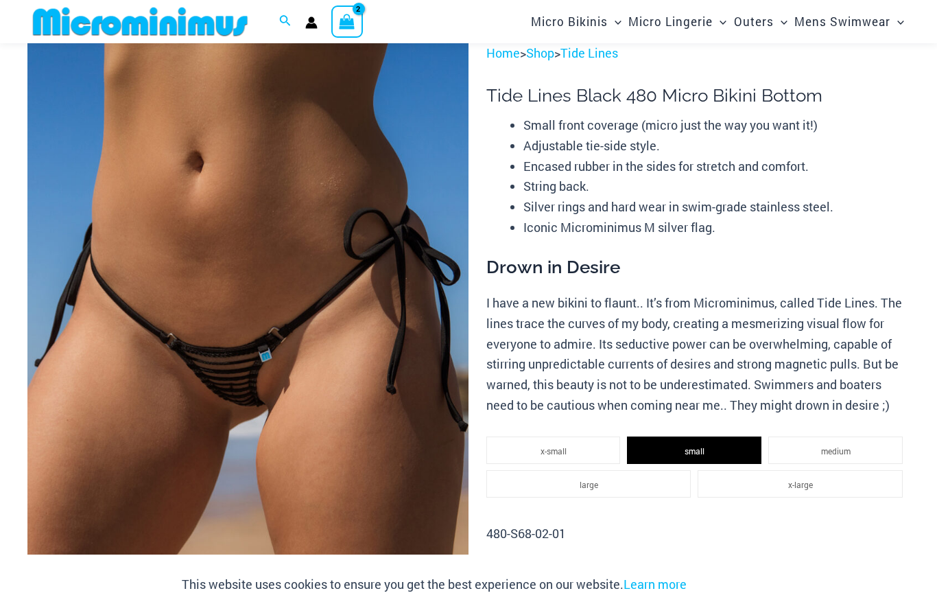
scroll to position [0, 0]
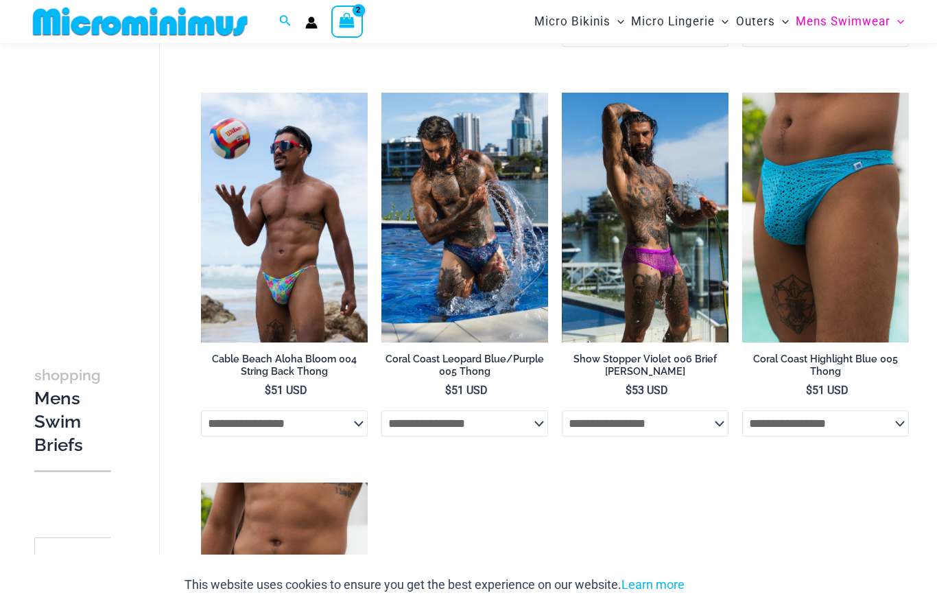
scroll to position [426, 0]
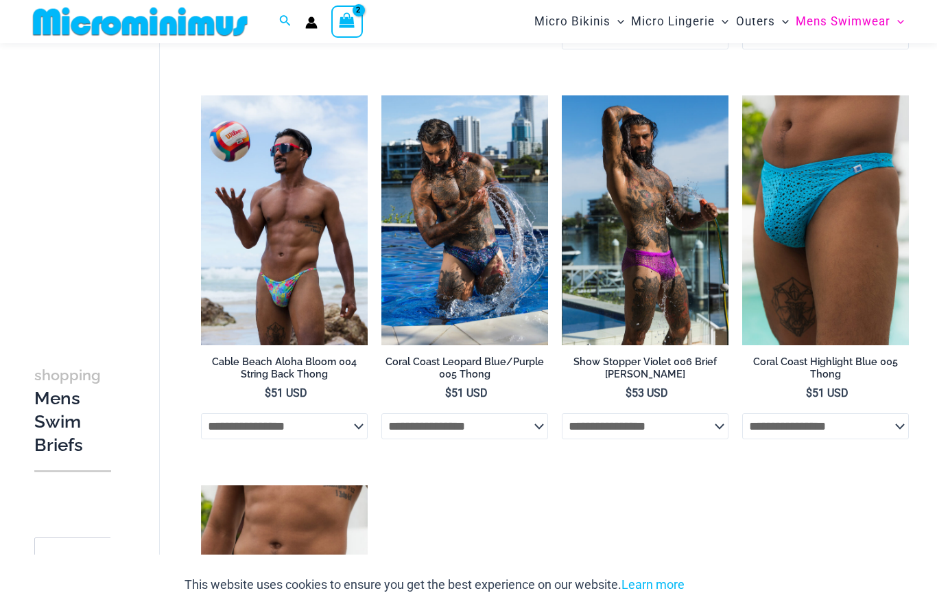
click at [683, 427] on select "**********" at bounding box center [645, 426] width 167 height 26
click at [835, 421] on select "**********" at bounding box center [825, 426] width 167 height 26
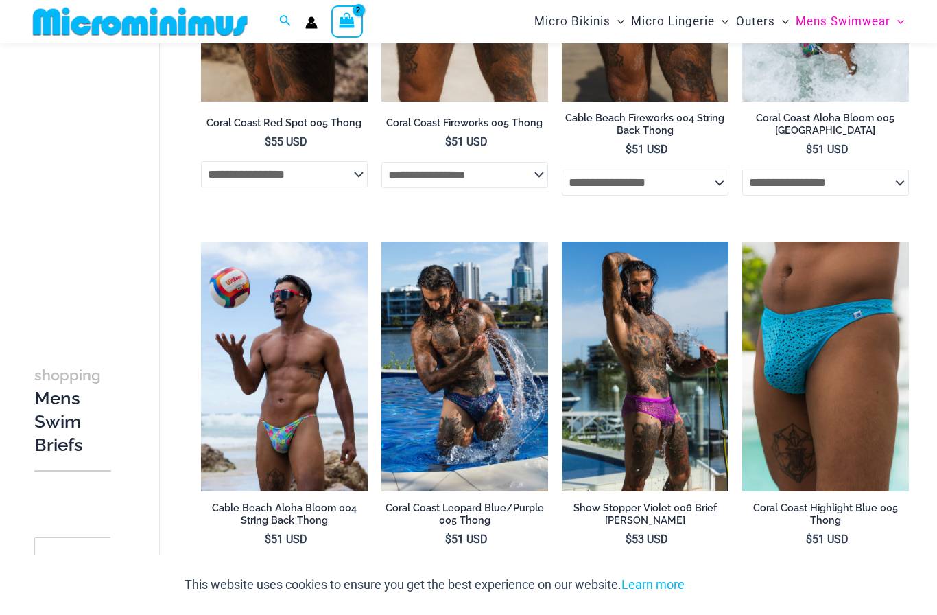
scroll to position [0, 0]
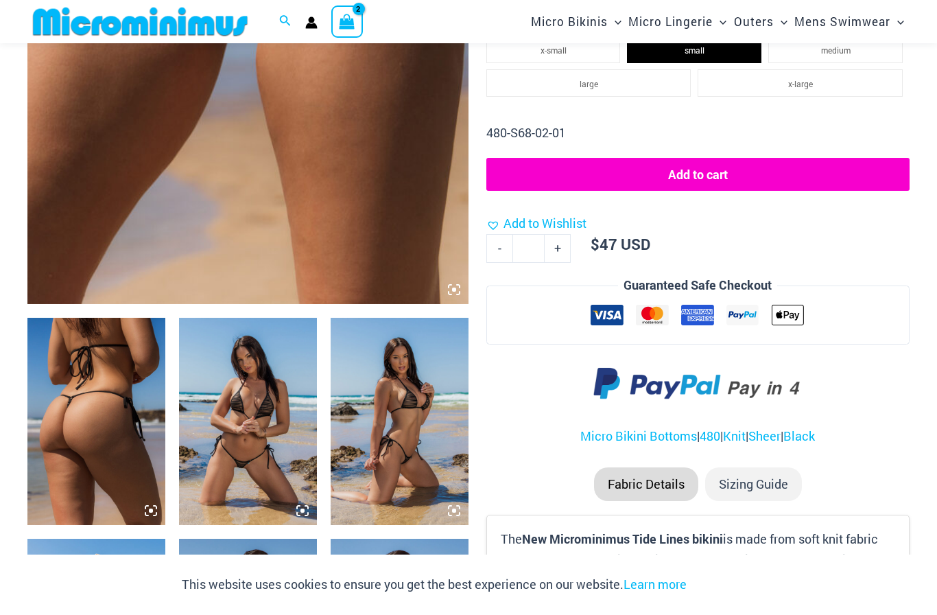
scroll to position [447, 0]
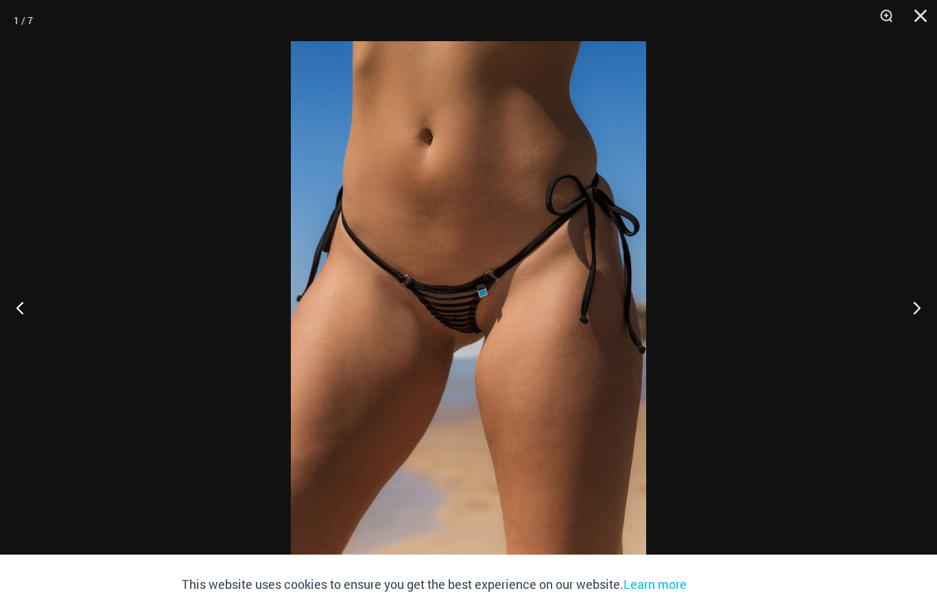
click at [916, 306] on button "Next" at bounding box center [911, 307] width 51 height 69
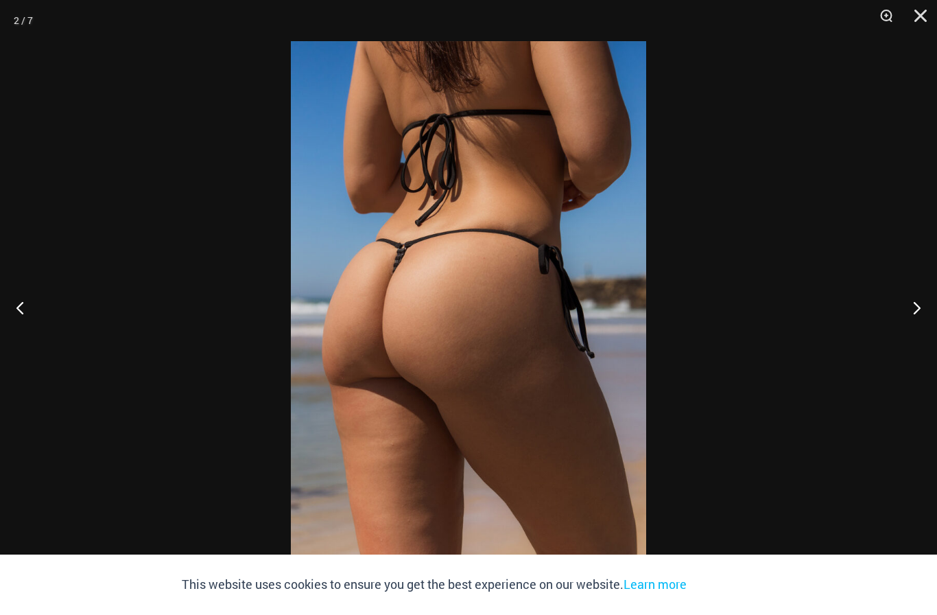
click at [910, 312] on button "Next" at bounding box center [911, 307] width 51 height 69
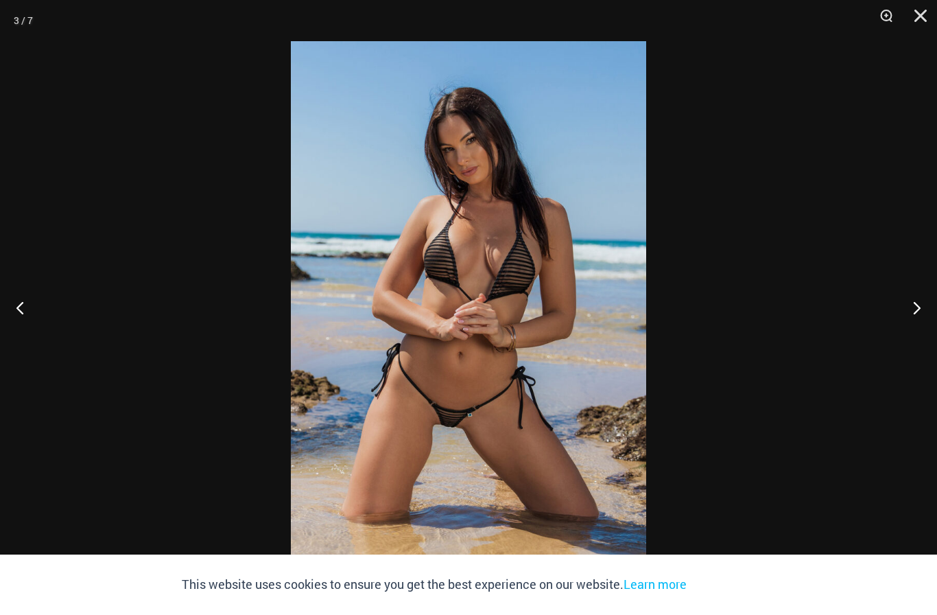
click at [918, 315] on button "Next" at bounding box center [911, 307] width 51 height 69
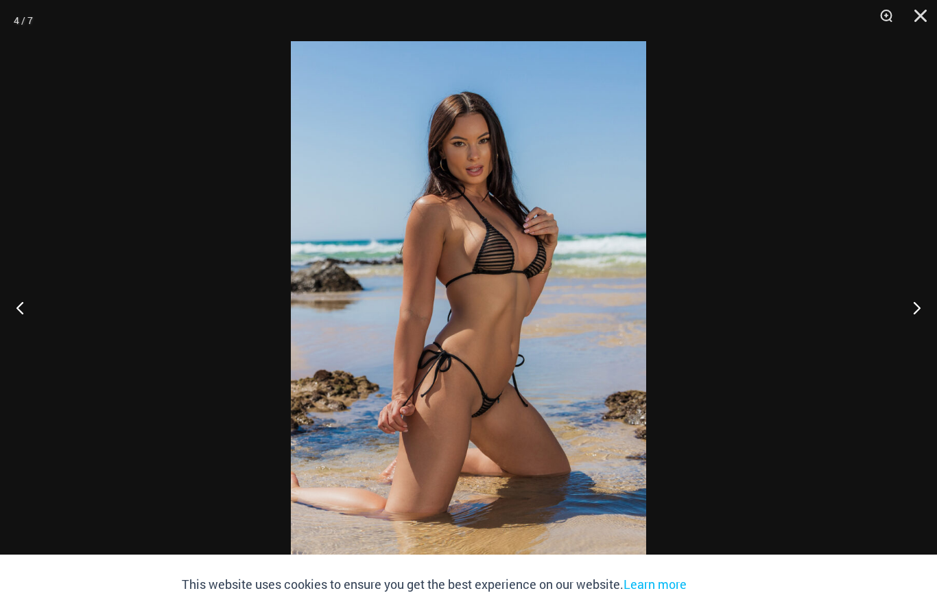
click at [14, 306] on button "Previous" at bounding box center [25, 307] width 51 height 69
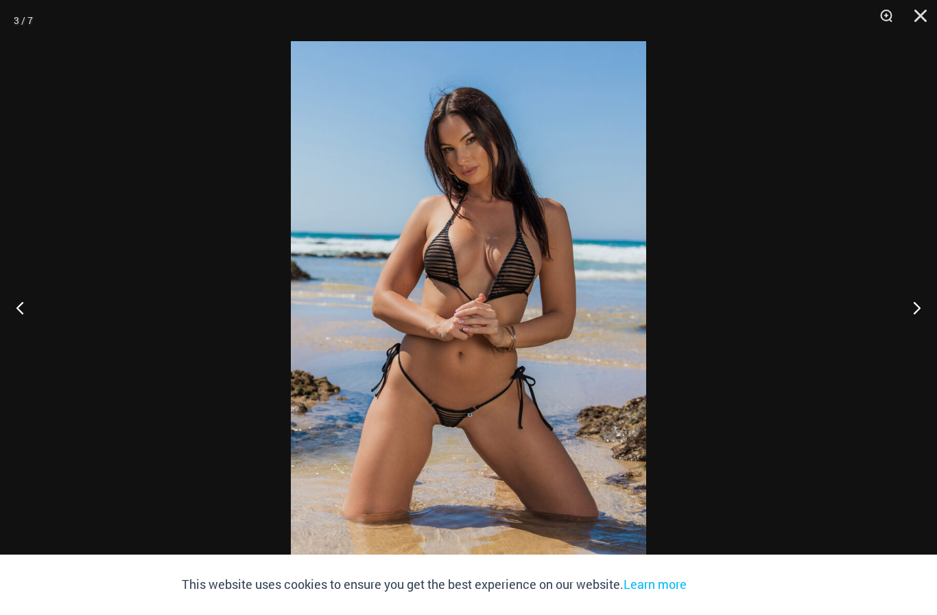
click at [920, 311] on button "Next" at bounding box center [911, 307] width 51 height 69
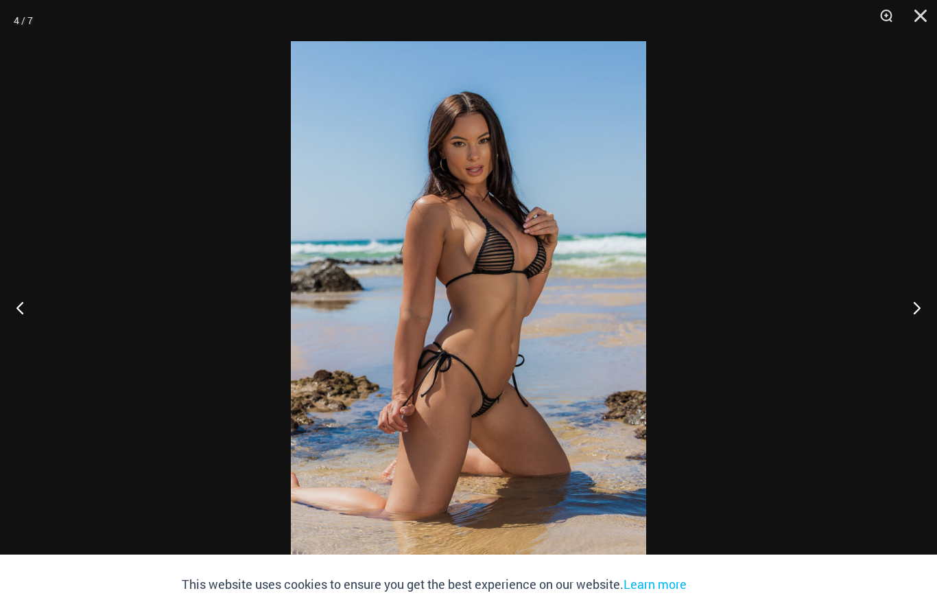
click at [922, 313] on button "Next" at bounding box center [911, 307] width 51 height 69
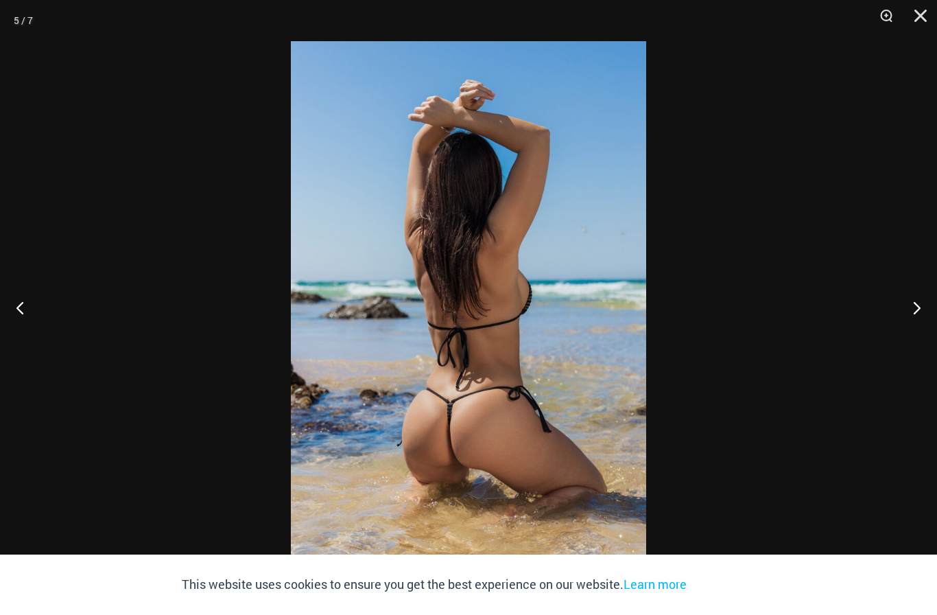
click at [926, 306] on button "Next" at bounding box center [911, 307] width 51 height 69
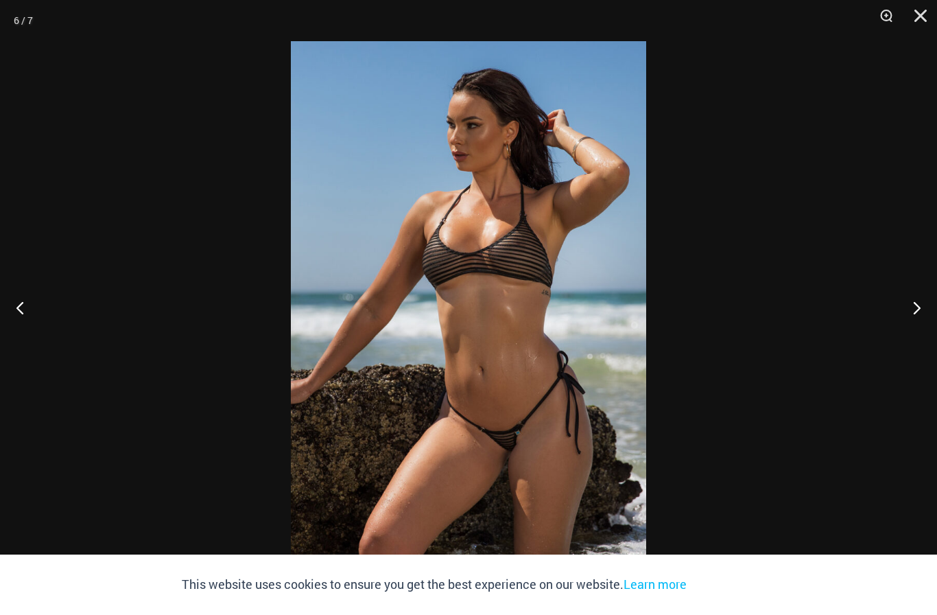
click at [929, 311] on button "Next" at bounding box center [911, 307] width 51 height 69
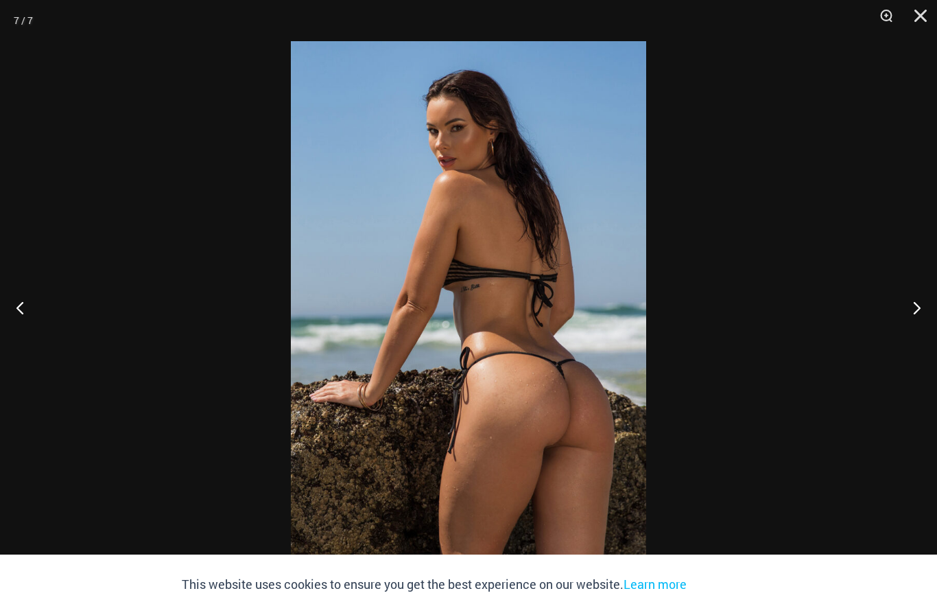
click at [930, 318] on button "Next" at bounding box center [911, 307] width 51 height 69
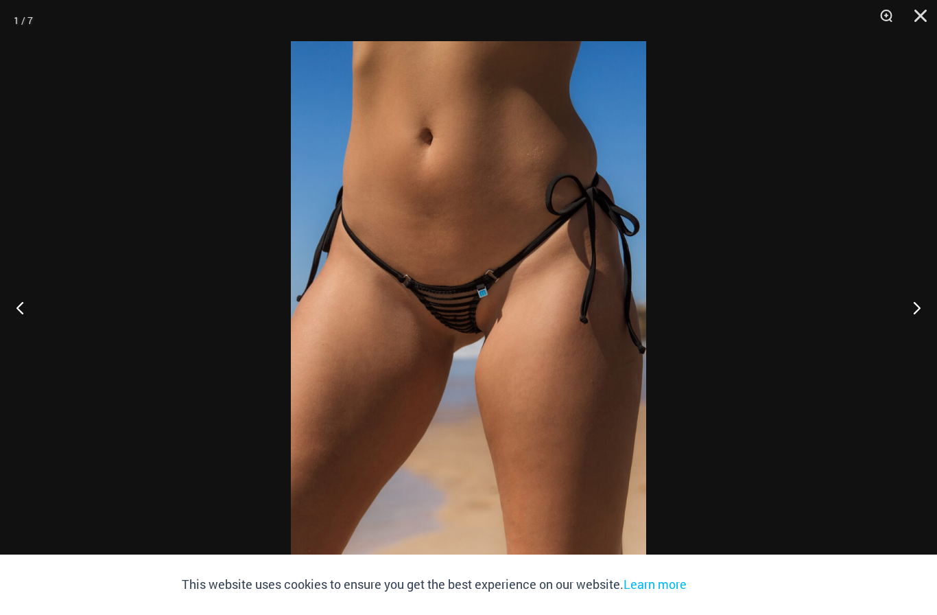
click at [930, 299] on button "Next" at bounding box center [911, 307] width 51 height 69
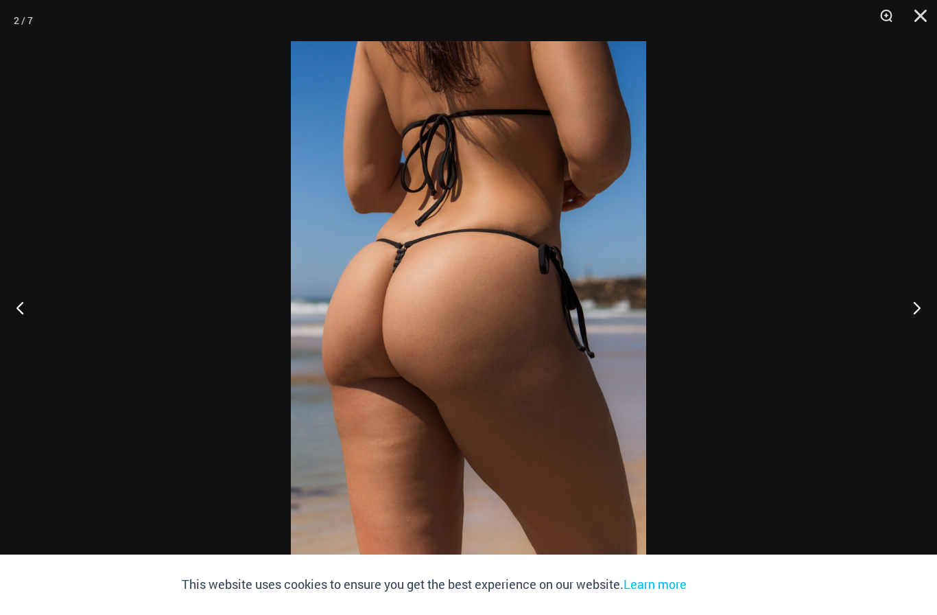
click at [930, 297] on button "Next" at bounding box center [911, 307] width 51 height 69
